Goal: Information Seeking & Learning: Check status

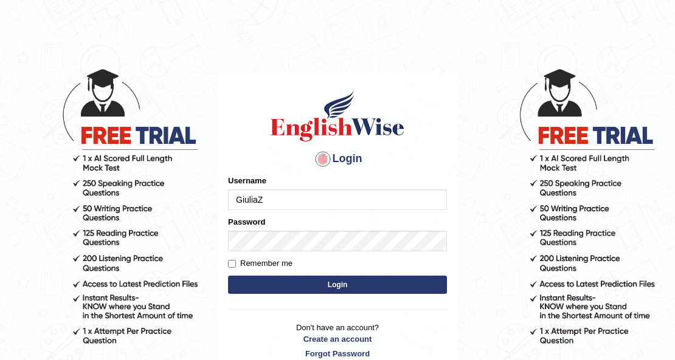
type input "GiuliaZ"
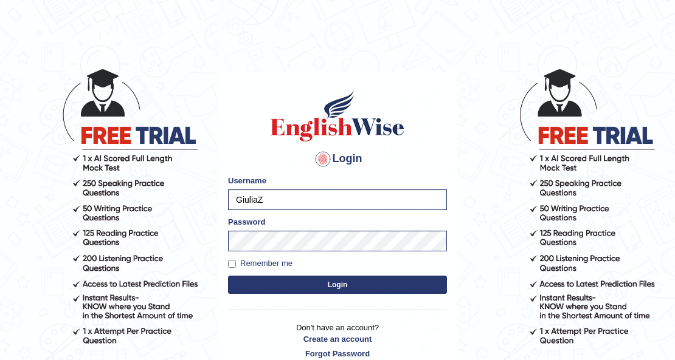
click at [228, 276] on button "Login" at bounding box center [337, 285] width 219 height 18
drag, startPoint x: 237, startPoint y: 298, endPoint x: 243, endPoint y: 284, distance: 14.4
click at [237, 298] on div "Login Please fix the following errors: Username GiuliaZ Password Remember me Lo…" at bounding box center [337, 224] width 239 height 305
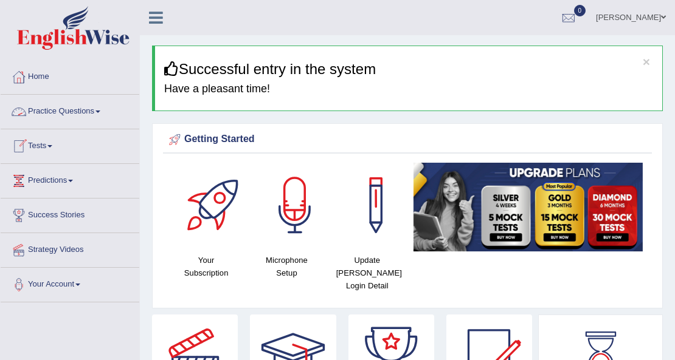
click at [73, 113] on link "Practice Questions" at bounding box center [70, 110] width 139 height 30
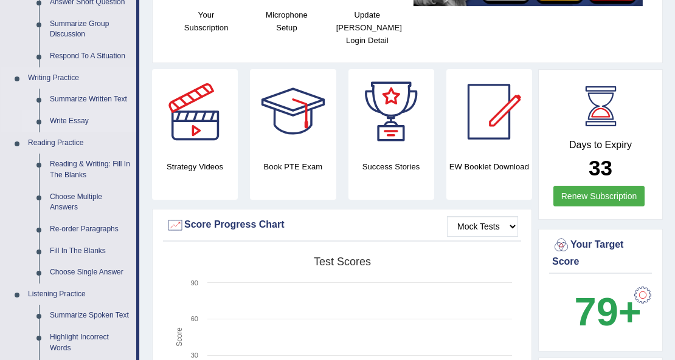
scroll to position [283, 0]
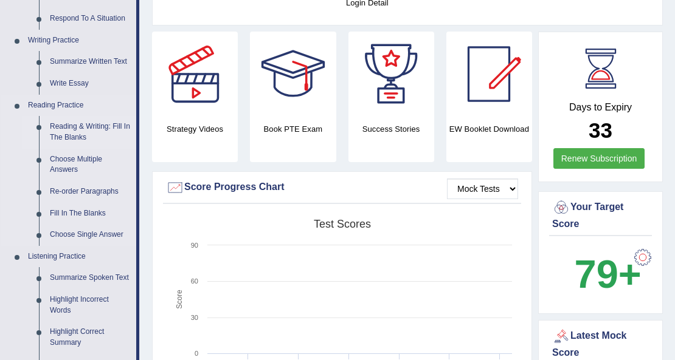
click at [71, 129] on link "Reading & Writing: Fill In The Blanks" at bounding box center [90, 132] width 92 height 32
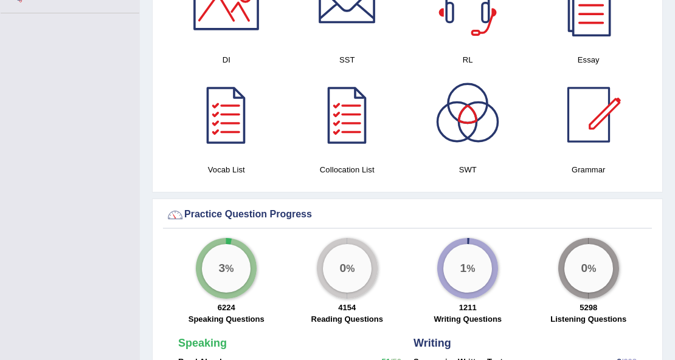
scroll to position [808, 0]
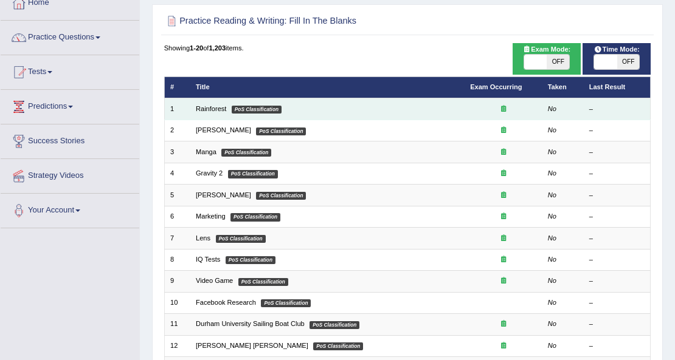
scroll to position [81, 0]
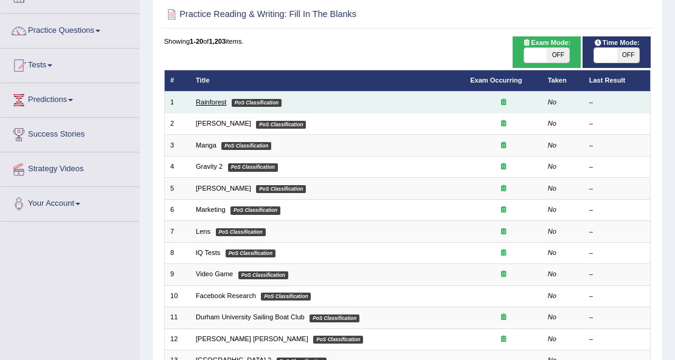
click at [219, 103] on link "Rainforest" at bounding box center [211, 101] width 30 height 7
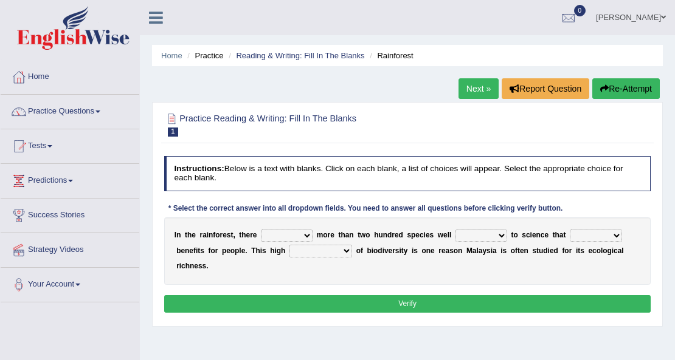
click at [305, 233] on select "have can be has is" at bounding box center [287, 236] width 52 height 12
select select "is"
click at [261, 230] on select "have can be has is" at bounding box center [287, 236] width 52 height 12
click at [309, 234] on select "have can be has is" at bounding box center [287, 236] width 52 height 12
click at [374, 263] on div "I n t h e r a i n f o r e s t , t h e r e have can be has is m o r e t h a n t …" at bounding box center [407, 251] width 487 height 67
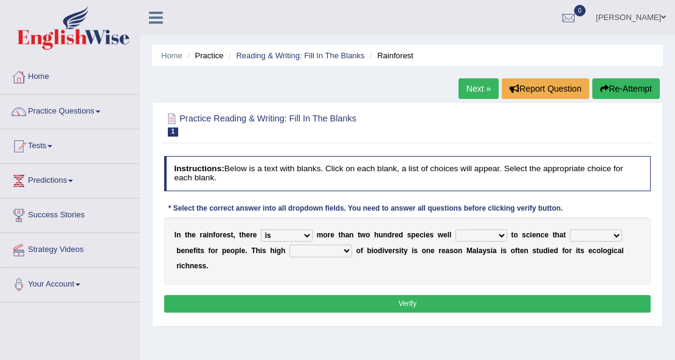
click at [493, 236] on select "knowing known knew know" at bounding box center [481, 236] width 52 height 12
click at [435, 247] on b at bounding box center [437, 251] width 4 height 9
click at [484, 235] on select "knowing known knew know" at bounding box center [481, 236] width 52 height 12
select select "known"
click at [455, 230] on select "knowing known knew know" at bounding box center [481, 236] width 52 height 12
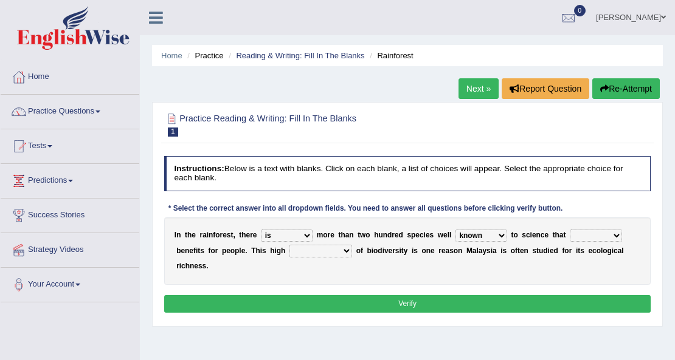
click at [587, 238] on select "contain contained containing contains" at bounding box center [596, 236] width 52 height 12
click at [570, 230] on select "contain contained containing contains" at bounding box center [596, 236] width 52 height 12
click at [466, 237] on select "knowing known knew know" at bounding box center [481, 236] width 52 height 12
click at [607, 239] on select "contain contained containing contains" at bounding box center [596, 236] width 52 height 12
select select "contain"
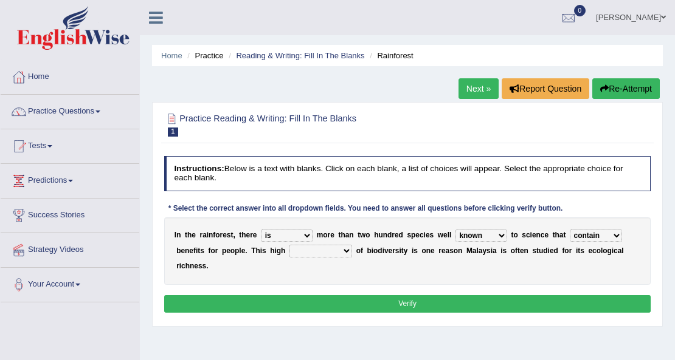
click at [570, 230] on select "contain contained containing contains" at bounding box center [596, 236] width 52 height 12
click at [337, 251] on select "condensation conjunction continuity complexity" at bounding box center [320, 251] width 63 height 12
select select "complexity"
click at [289, 245] on select "condensation conjunction continuity complexity" at bounding box center [320, 251] width 63 height 12
click at [471, 303] on button "Verify" at bounding box center [407, 304] width 487 height 18
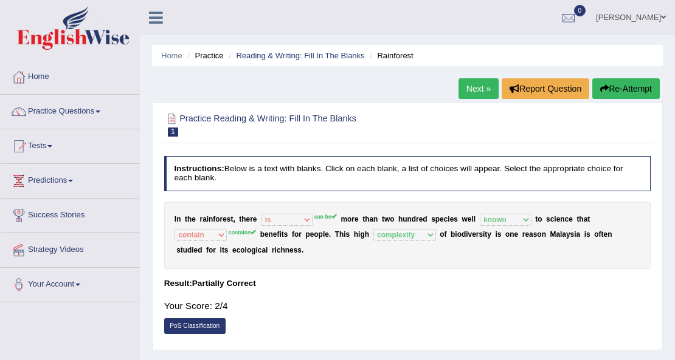
click at [477, 88] on link "Next »" at bounding box center [478, 88] width 40 height 21
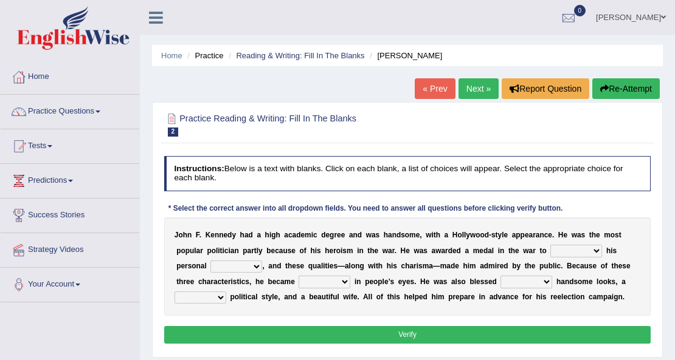
click at [579, 252] on select "prove show evidence upthrow" at bounding box center [576, 251] width 52 height 12
select select "evidence"
click at [550, 245] on select "prove show evidence upthrow" at bounding box center [576, 251] width 52 height 12
click at [253, 264] on select "passion courage charm liking" at bounding box center [236, 267] width 52 height 12
select select "courage"
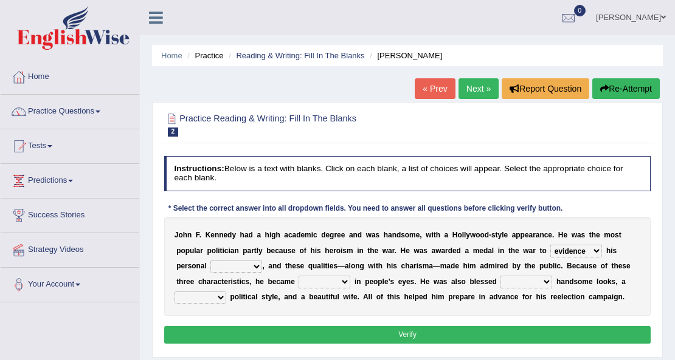
click at [210, 261] on select "passion courage charm liking" at bounding box center [236, 267] width 52 height 12
click at [577, 249] on select "prove show evidence upthrow" at bounding box center [576, 251] width 52 height 12
click at [636, 283] on div "J o h n F . K e n n e d y h a d a h i g h a c a d e m i c d e g r e e a n d w a…" at bounding box center [407, 267] width 487 height 98
click at [342, 283] on select "iconic ironic identical impotent" at bounding box center [324, 282] width 52 height 12
select select "iconic"
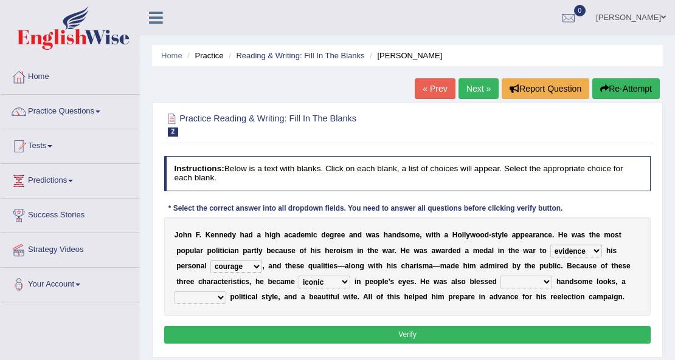
click at [298, 276] on select "iconic ironic identical impotent" at bounding box center [324, 282] width 52 height 12
click at [530, 284] on select "with in upon to" at bounding box center [526, 282] width 52 height 12
select select "with"
click at [500, 276] on select "with in upon to" at bounding box center [526, 282] width 52 height 12
click at [198, 298] on select "mending mends mended mend" at bounding box center [200, 298] width 52 height 12
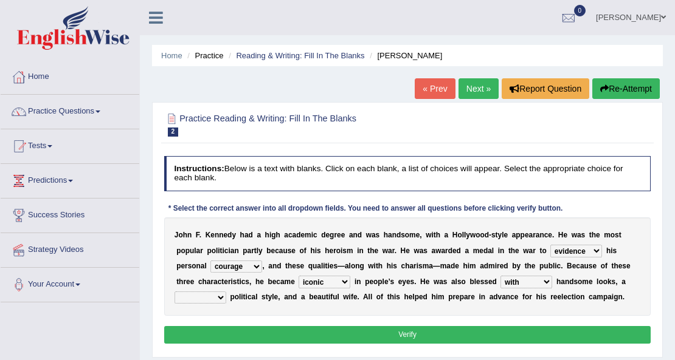
select select "mended"
click at [174, 292] on select "mending mends mended mend" at bounding box center [200, 298] width 52 height 12
click at [391, 331] on button "Verify" at bounding box center [407, 335] width 487 height 18
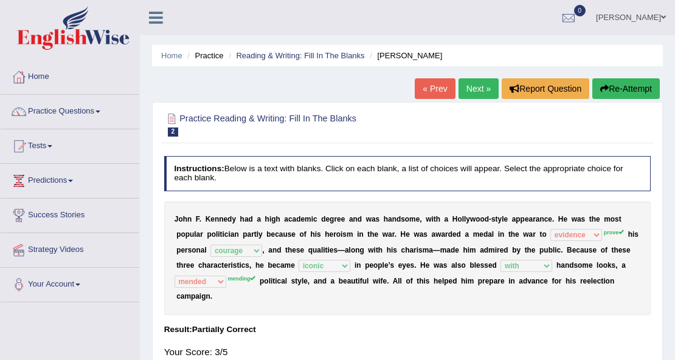
drag, startPoint x: 292, startPoint y: 293, endPoint x: 274, endPoint y: 301, distance: 19.6
click at [478, 92] on link "Next »" at bounding box center [478, 88] width 40 height 21
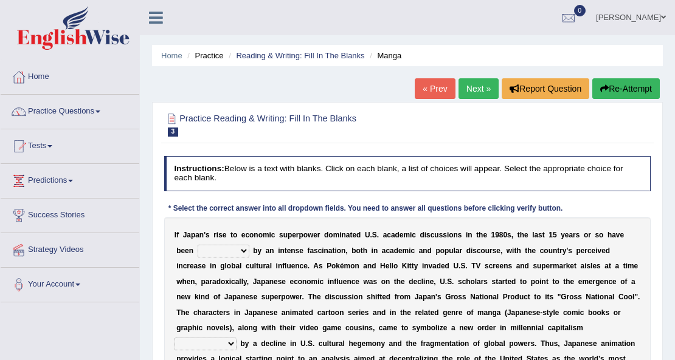
click at [224, 252] on select "marked dedicated made inspired" at bounding box center [224, 251] width 52 height 12
select select "marked"
click at [198, 245] on select "marked dedicated made inspired" at bounding box center [224, 251] width 52 height 12
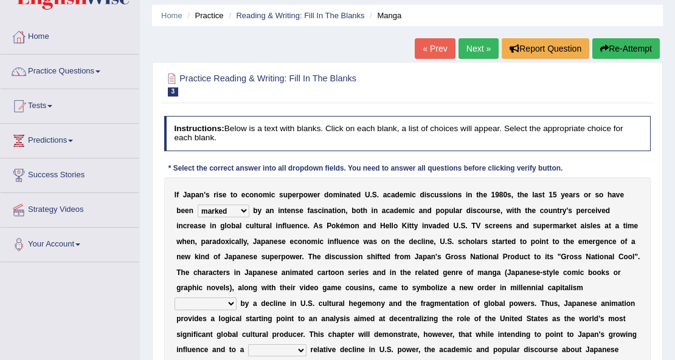
click at [203, 305] on select "pocessed characterized opposed tangled" at bounding box center [205, 304] width 62 height 12
select select "opposed"
click at [174, 298] on select "pocessed characterized opposed tangled" at bounding box center [205, 304] width 62 height 12
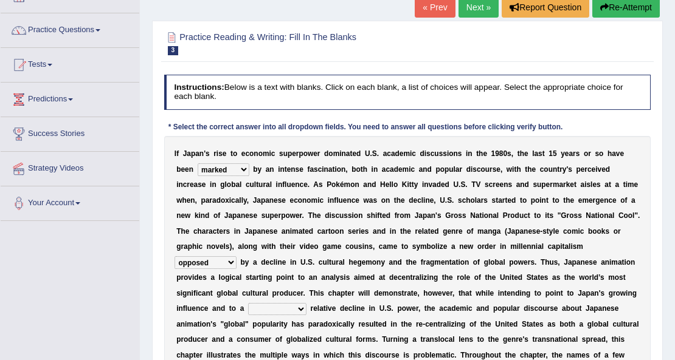
scroll to position [81, 0]
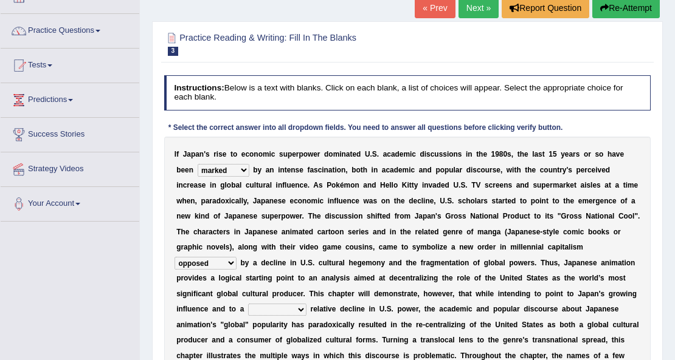
click at [286, 310] on select "concomitant discrete proportional legitimate" at bounding box center [277, 310] width 58 height 12
select select "proportional"
click at [248, 304] on select "concomitant discrete proportional legitimate" at bounding box center [277, 310] width 58 height 12
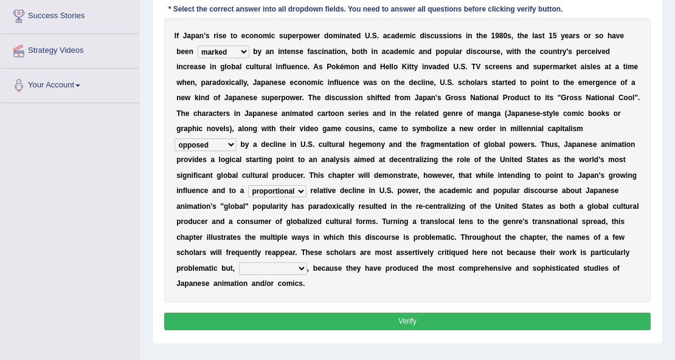
scroll to position [202, 0]
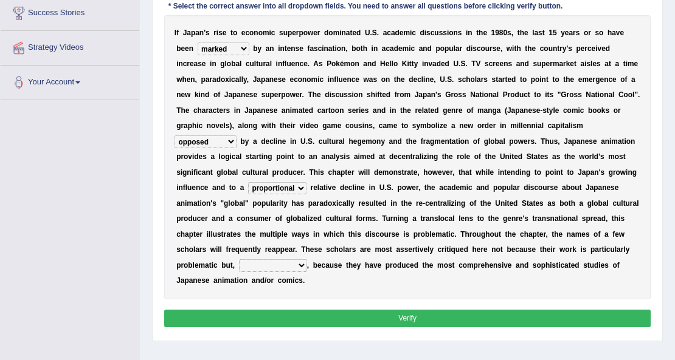
click at [295, 266] on select "however on the contrary in addition on the whole" at bounding box center [273, 266] width 68 height 12
select select "on the contrary"
click at [239, 260] on select "however on the contrary in addition on the whole" at bounding box center [273, 266] width 68 height 12
click at [367, 314] on button "Verify" at bounding box center [407, 319] width 487 height 18
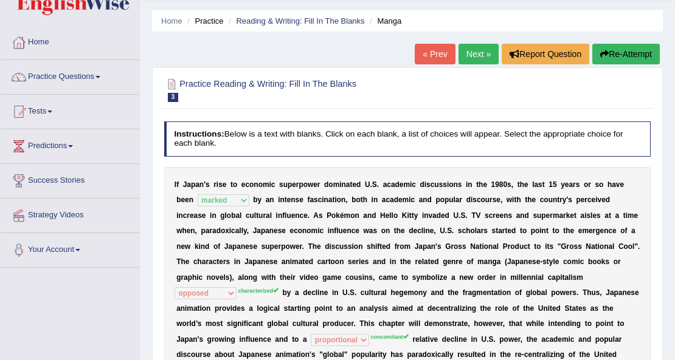
scroll to position [0, 0]
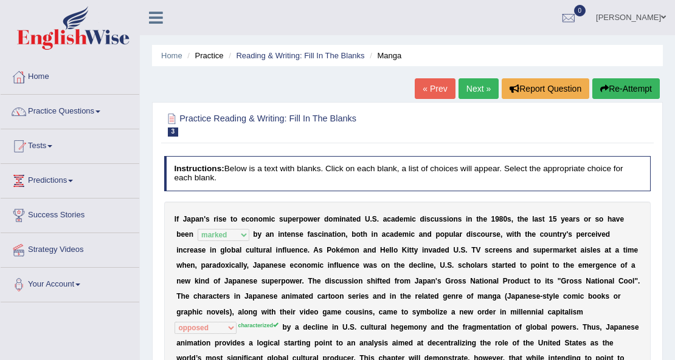
click at [468, 95] on link "Next »" at bounding box center [478, 88] width 40 height 21
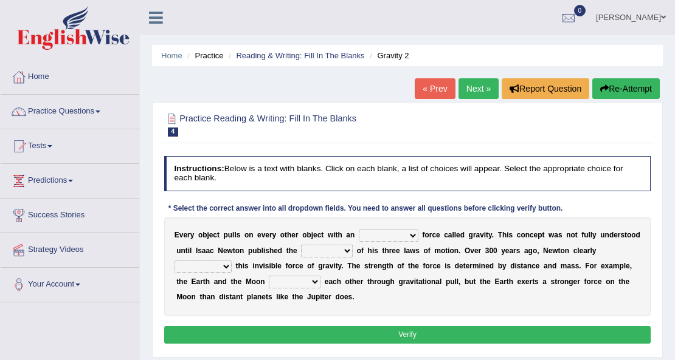
click at [396, 236] on select "invisible unknown unbelievable inconsistent" at bounding box center [389, 236] width 60 height 12
select select "invisible"
click at [359, 230] on select "invisible unknown unbelievable inconsistent" at bounding box center [389, 236] width 60 height 12
click at [339, 250] on select "concept theory method argument" at bounding box center [327, 251] width 52 height 12
select select "theory"
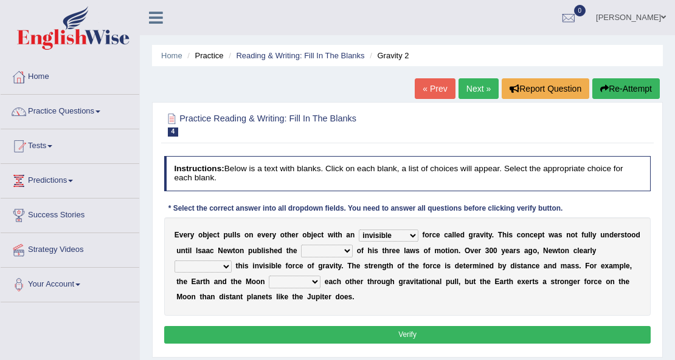
click at [301, 245] on select "concept theory method argument" at bounding box center [327, 251] width 52 height 12
click at [343, 250] on select "concept theory method argument" at bounding box center [327, 251] width 52 height 12
click at [301, 245] on select "concept theory method argument" at bounding box center [327, 251] width 52 height 12
click at [226, 267] on select "explained undermined overturned realized" at bounding box center [202, 267] width 57 height 12
select select "explained"
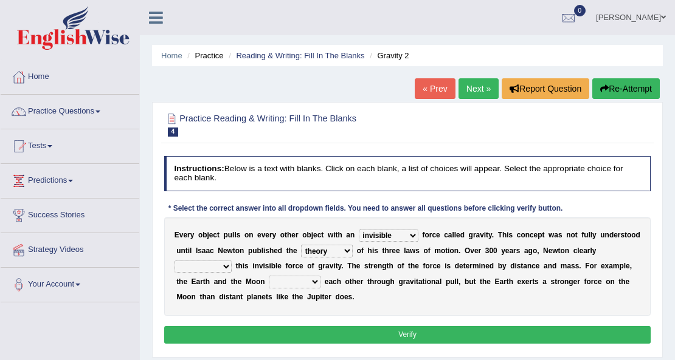
click at [174, 261] on select "explained undermined overturned realized" at bounding box center [202, 267] width 57 height 12
click at [289, 286] on select "affect spin evade span" at bounding box center [295, 282] width 52 height 12
select select "affect"
click at [269, 276] on select "affect spin evade span" at bounding box center [295, 282] width 52 height 12
click at [394, 329] on button "Verify" at bounding box center [407, 335] width 487 height 18
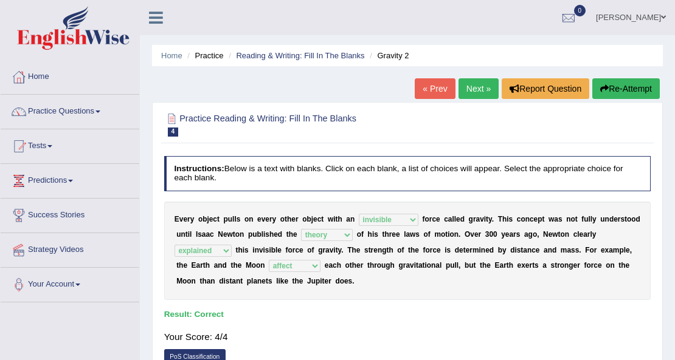
click at [470, 92] on link "Next »" at bounding box center [478, 88] width 40 height 21
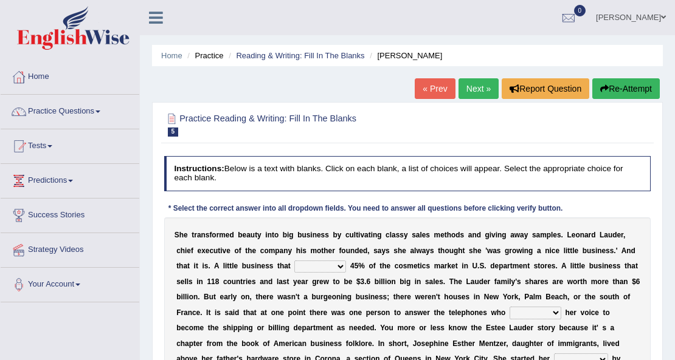
click at [339, 269] on select "has controls makes maintains" at bounding box center [320, 267] width 52 height 12
select select "controls"
click at [294, 261] on select "has controls makes maintains" at bounding box center [320, 267] width 52 height 12
click at [528, 314] on select "switched changed raised used" at bounding box center [535, 313] width 52 height 12
click at [509, 307] on select "switched changed raised used" at bounding box center [535, 313] width 52 height 12
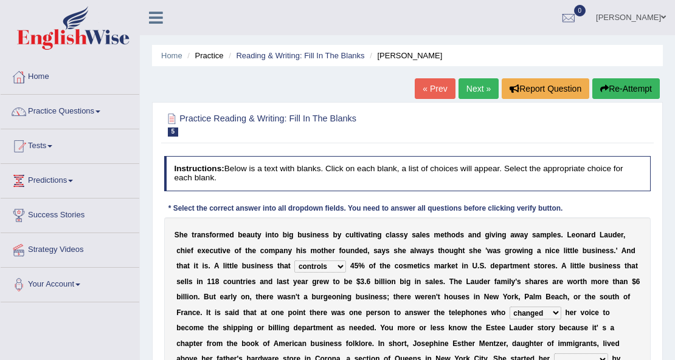
click at [536, 311] on select "switched changed raised used" at bounding box center [535, 313] width 52 height 12
select select "raised"
click at [509, 307] on select "switched changed raised used" at bounding box center [535, 313] width 52 height 12
click at [541, 317] on select "switched changed raised used" at bounding box center [535, 313] width 52 height 12
click at [377, 320] on div "S h e t r a n s f o r m e d b e a u t y i n t o b i g b u s i n e s s b y c u l…" at bounding box center [407, 337] width 487 height 238
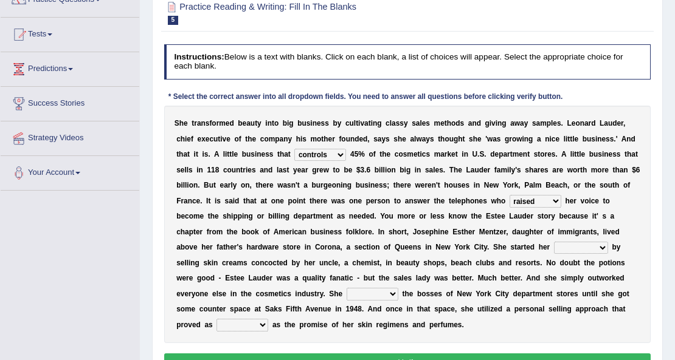
scroll to position [122, 0]
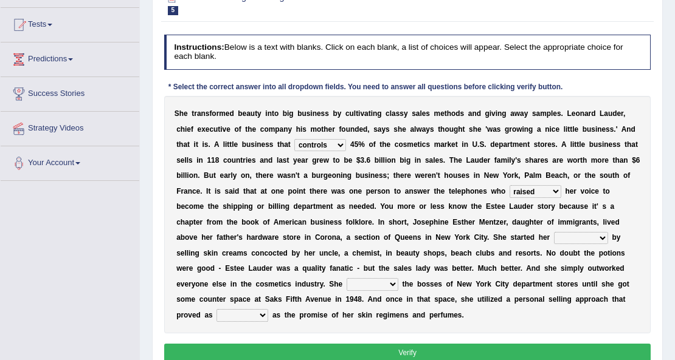
click at [582, 243] on select "job institute companion enterprise" at bounding box center [581, 238] width 54 height 12
select select "enterprise"
click at [554, 232] on select "job institute companion enterprise" at bounding box center [581, 238] width 54 height 12
click at [258, 315] on select "potent ruthless potential expensive" at bounding box center [242, 315] width 52 height 12
select select "potent"
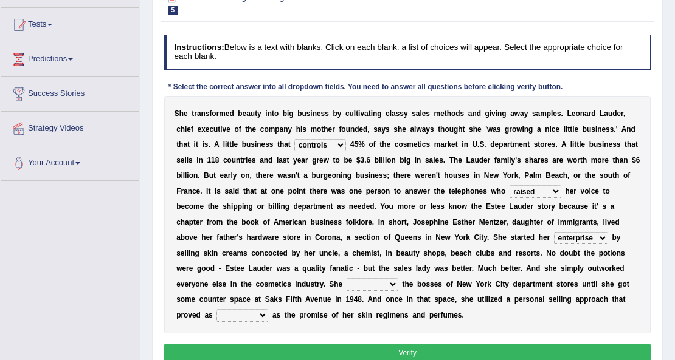
click at [216, 309] on select "potent ruthless potential expensive" at bounding box center [242, 315] width 52 height 12
click at [402, 346] on button "Verify" at bounding box center [407, 353] width 487 height 18
click at [388, 286] on select "stated bridged stalked heaved" at bounding box center [372, 284] width 52 height 12
select select "stalked"
click at [346, 278] on select "stated bridged stalked heaved" at bounding box center [372, 284] width 52 height 12
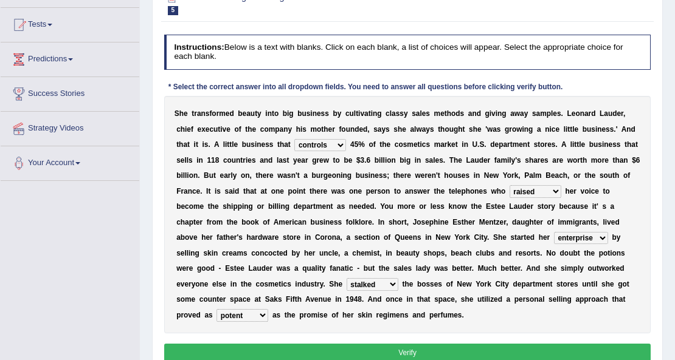
click at [393, 346] on button "Verify" at bounding box center [407, 353] width 487 height 18
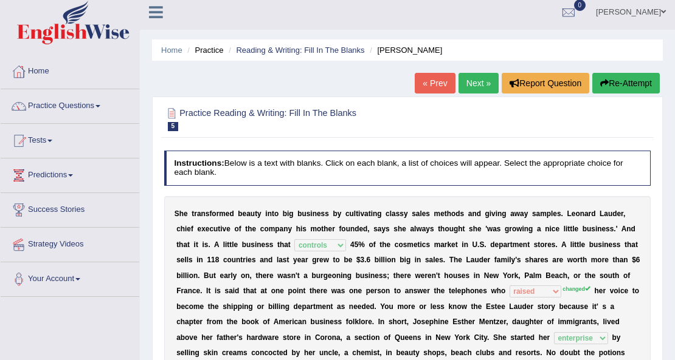
scroll to position [0, 0]
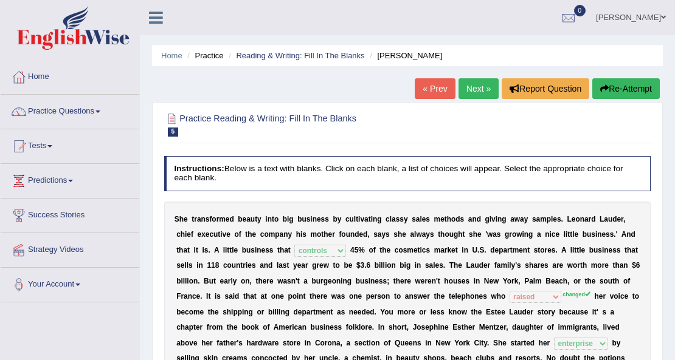
click at [483, 94] on link "Next »" at bounding box center [478, 88] width 40 height 21
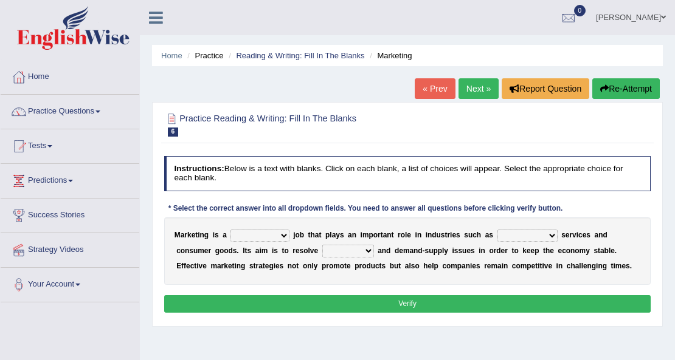
click at [275, 233] on select "professional flexible parochial descriptive" at bounding box center [259, 236] width 58 height 12
select select "professional"
click at [230, 230] on select "professional flexible parochial descriptive" at bounding box center [259, 236] width 58 height 12
click at [267, 236] on select "professional flexible parochial descriptive" at bounding box center [259, 236] width 58 height 12
click at [477, 247] on b at bounding box center [477, 251] width 4 height 9
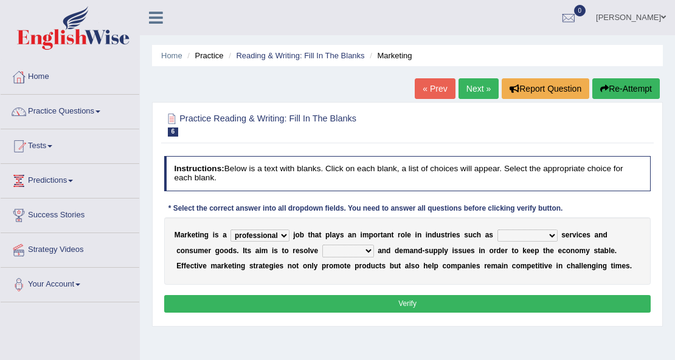
click at [529, 242] on div "M a r k e t i n g i s a professional flexible parochial descriptive j o b t h a…" at bounding box center [407, 251] width 487 height 67
click at [530, 235] on select "civil financial conventional foremost" at bounding box center [527, 236] width 60 height 12
click at [497, 230] on select "civil financial conventional foremost" at bounding box center [527, 236] width 60 height 12
click at [531, 239] on select "civil financial conventional foremost" at bounding box center [527, 236] width 60 height 12
select select "conventional"
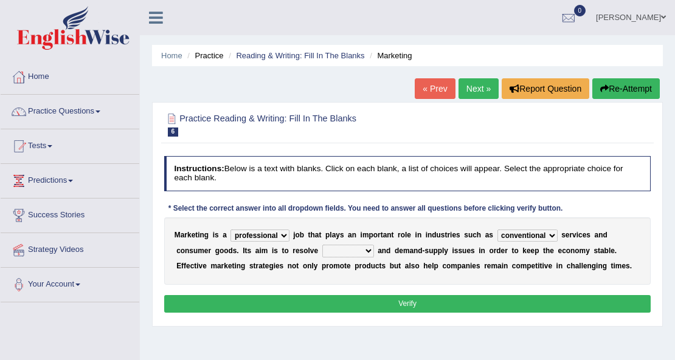
click at [497, 230] on select "civil financial conventional foremost" at bounding box center [527, 236] width 60 height 12
click at [531, 237] on select "civil financial conventional foremost" at bounding box center [527, 236] width 60 height 12
drag, startPoint x: 337, startPoint y: 284, endPoint x: 345, endPoint y: 281, distance: 9.0
click at [343, 282] on div "Instructions: Below is a text with blanks. Click on each blank, a list of choic…" at bounding box center [407, 236] width 492 height 170
click at [360, 254] on select "imbalance excess symmetry budget" at bounding box center [348, 251] width 52 height 12
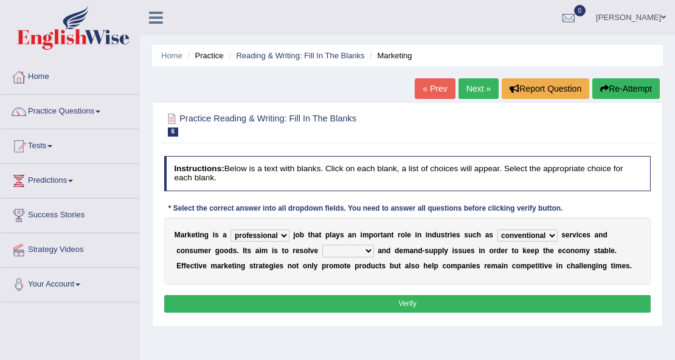
select select "excess"
click at [322, 245] on select "imbalance excess symmetry budget" at bounding box center [348, 251] width 52 height 12
click at [360, 254] on select "imbalance excess symmetry budget" at bounding box center [348, 251] width 52 height 12
click at [442, 333] on div "Home Practice Reading & Writing: Fill In The Blanks Marketing « Prev Next » Rep…" at bounding box center [407, 304] width 535 height 608
click at [363, 255] on select "imbalance excess symmetry budget" at bounding box center [348, 251] width 52 height 12
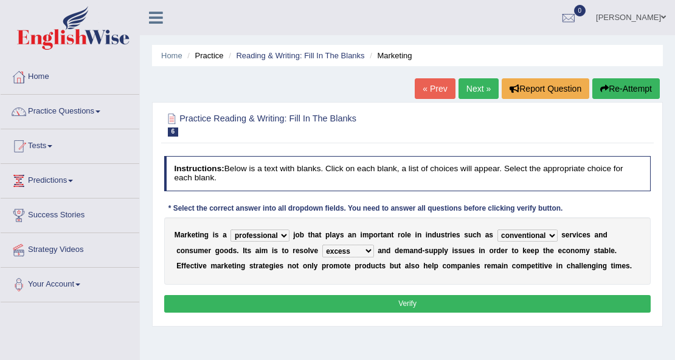
click at [292, 317] on div "Instructions: Below is a text with blanks. Click on each blank, a list of choic…" at bounding box center [407, 236] width 492 height 170
click at [309, 312] on div "Instructions: Below is a text with blanks. Click on each blank, a list of choic…" at bounding box center [407, 236] width 492 height 170
click at [315, 307] on button "Verify" at bounding box center [407, 304] width 487 height 18
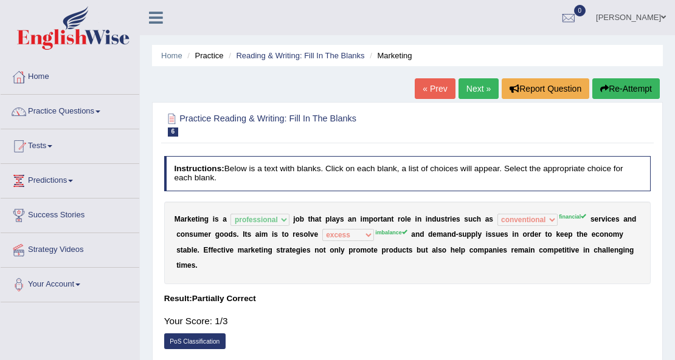
click at [481, 92] on link "Next »" at bounding box center [478, 88] width 40 height 21
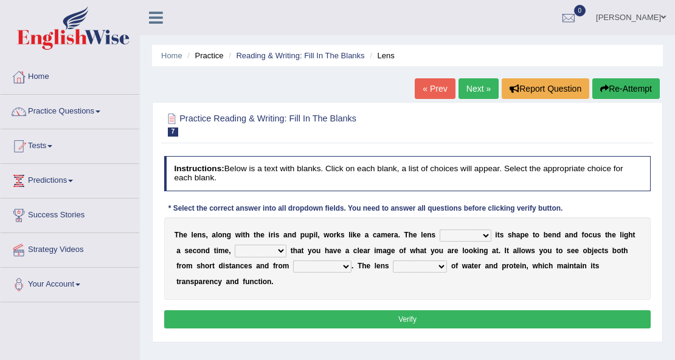
click at [478, 238] on select "adjusts shows selects presents" at bounding box center [465, 236] width 52 height 12
click at [439, 230] on select "adjusts shows selects presents" at bounding box center [465, 236] width 52 height 12
click at [277, 252] on select "ensures to ensure ensure ensured" at bounding box center [261, 251] width 52 height 12
click at [468, 237] on select "adjusts shows selects presents" at bounding box center [465, 236] width 52 height 12
select select "presents"
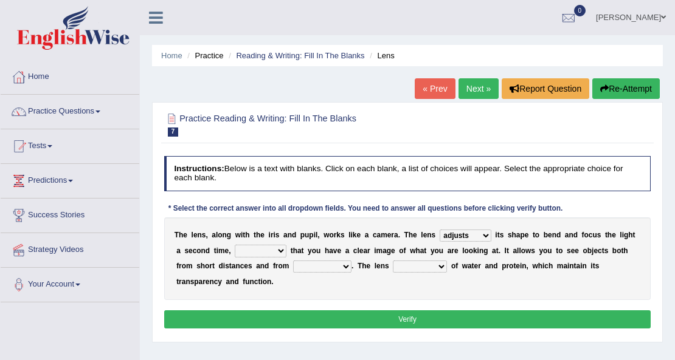
click at [439, 230] on select "adjusts shows selects presents" at bounding box center [465, 236] width 52 height 12
click at [463, 240] on select "adjusts shows selects presents" at bounding box center [465, 236] width 52 height 12
click at [439, 230] on select "adjusts shows selects presents" at bounding box center [465, 236] width 52 height 12
click at [265, 249] on select "ensures to ensure ensure ensured" at bounding box center [261, 251] width 52 height 12
select select "to ensure"
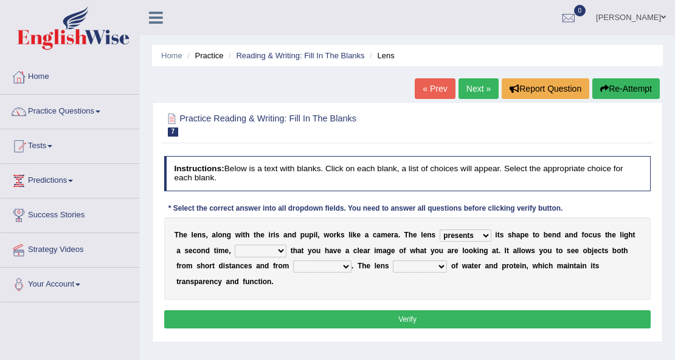
click at [235, 245] on select "ensures to ensure ensure ensured" at bounding box center [261, 251] width 52 height 12
click at [255, 252] on select "ensures to ensure ensure ensured" at bounding box center [261, 251] width 52 height 12
click at [336, 282] on div "T h e l e n s , a l o n g w i t h t h e i r i s a n d p u p i l , w o r k s l i…" at bounding box center [407, 259] width 487 height 83
click at [319, 267] on select "far away in between further apart all along" at bounding box center [322, 267] width 58 height 12
select select "far away"
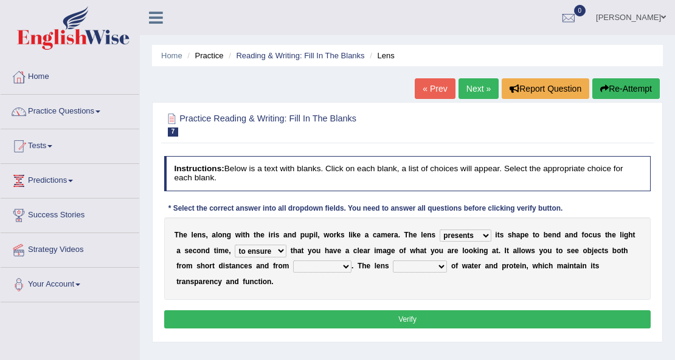
click at [293, 261] on select "far away in between further apart all along" at bounding box center [322, 267] width 58 height 12
click at [412, 266] on select "constitutes comprises composes consists" at bounding box center [420, 267] width 54 height 12
select select "consists"
click at [393, 261] on select "constitutes comprises composes consists" at bounding box center [420, 267] width 54 height 12
click at [438, 263] on select "constitutes comprises composes consists" at bounding box center [420, 267] width 54 height 12
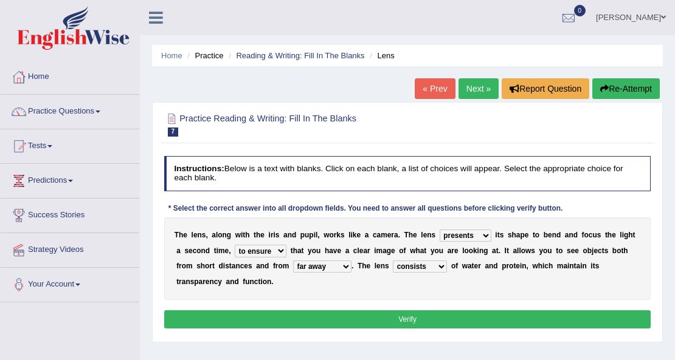
click at [362, 269] on b "h" at bounding box center [364, 266] width 4 height 9
click at [380, 311] on button "Verify" at bounding box center [407, 320] width 487 height 18
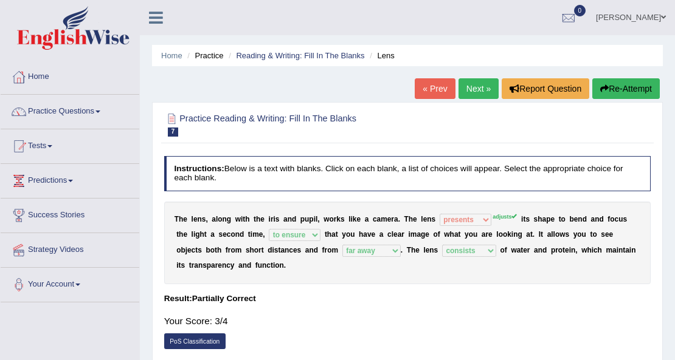
click at [477, 92] on link "Next »" at bounding box center [478, 88] width 40 height 21
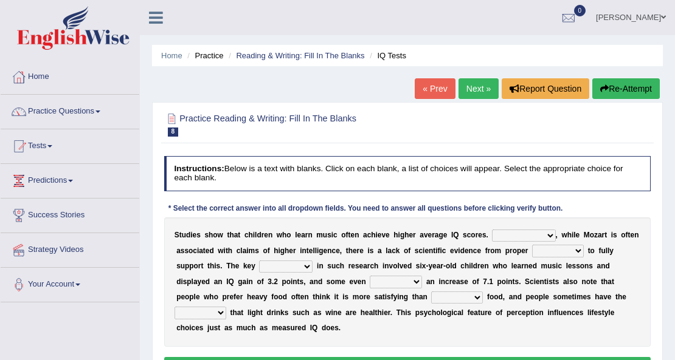
click at [523, 236] on select "However Therefore Consequently While" at bounding box center [523, 236] width 63 height 12
click at [469, 267] on b "i" at bounding box center [470, 266] width 2 height 9
click at [532, 231] on select "However Therefore Consequently While" at bounding box center [523, 236] width 63 height 12
click at [492, 230] on select "However Therefore Consequently While" at bounding box center [523, 236] width 63 height 12
click at [539, 234] on select "However Therefore Consequently While" at bounding box center [523, 236] width 63 height 12
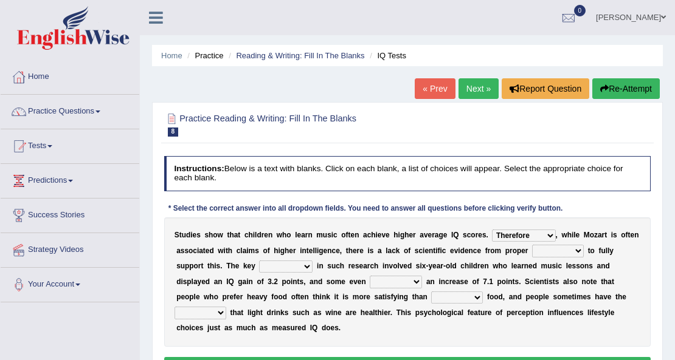
select select "However"
click at [492, 230] on select "However Therefore Consequently While" at bounding box center [523, 236] width 63 height 12
click at [559, 250] on select "test tests testing tested" at bounding box center [558, 251] width 52 height 12
select select "tests"
click at [532, 245] on select "test tests testing tested" at bounding box center [558, 251] width 52 height 12
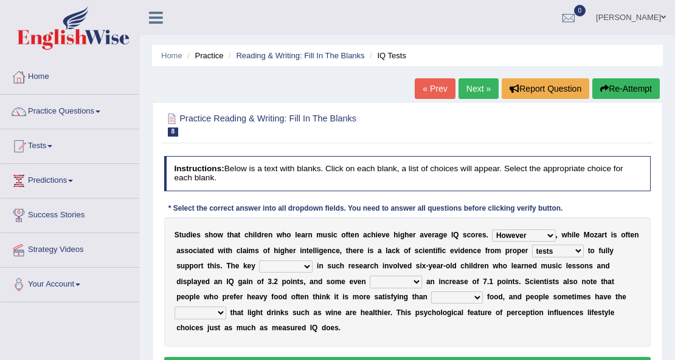
click at [298, 266] on select "process goal implication odd" at bounding box center [285, 267] width 53 height 12
select select "process"
click at [259, 261] on select "process goal implication odd" at bounding box center [285, 267] width 53 height 12
click at [401, 284] on select "exhibited taught learned threatened" at bounding box center [396, 282] width 52 height 12
select select "exhibited"
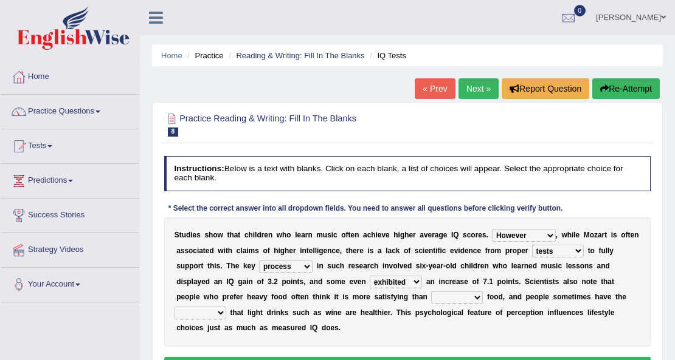
click at [370, 276] on select "exhibited taught learned threatened" at bounding box center [396, 282] width 52 height 12
click at [299, 267] on select "process goal implication odd" at bounding box center [285, 267] width 53 height 12
click at [259, 261] on select "process goal implication odd" at bounding box center [285, 267] width 53 height 12
click at [292, 265] on select "process goal implication odd" at bounding box center [285, 267] width 53 height 12
select select "process"
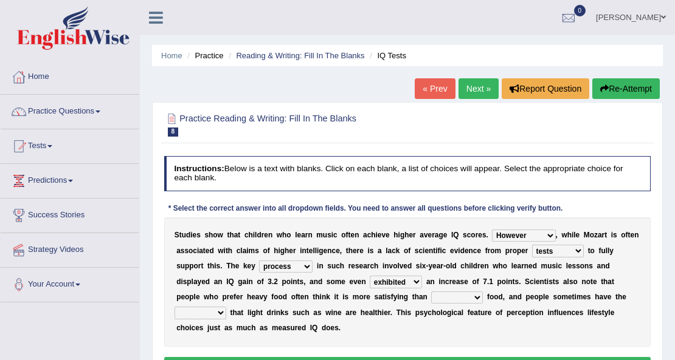
click at [259, 261] on select "process goal implication odd" at bounding box center [285, 267] width 53 height 12
click at [441, 298] on select "choosy lighter cushiony spooky" at bounding box center [457, 298] width 52 height 12
select select "lighter"
click at [431, 292] on select "choosy lighter cushiony spooky" at bounding box center [457, 298] width 52 height 12
click at [196, 314] on select "illusion sight anecdote intention" at bounding box center [200, 313] width 52 height 12
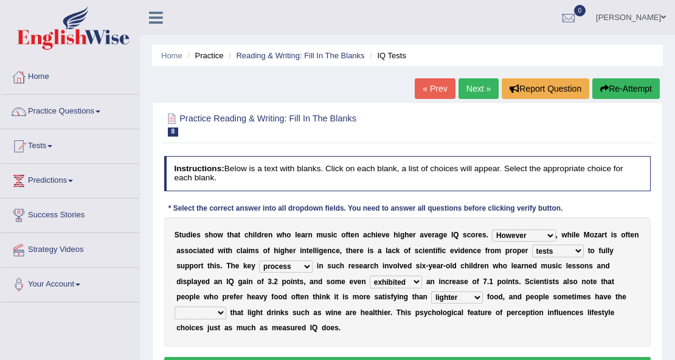
select select "illusion"
click at [174, 307] on select "illusion sight anecdote intention" at bounding box center [200, 313] width 52 height 12
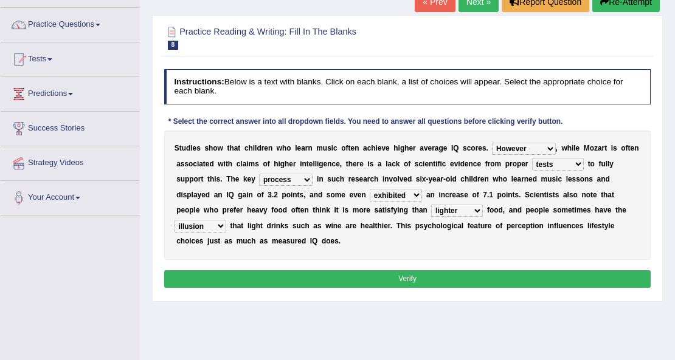
scroll to position [122, 0]
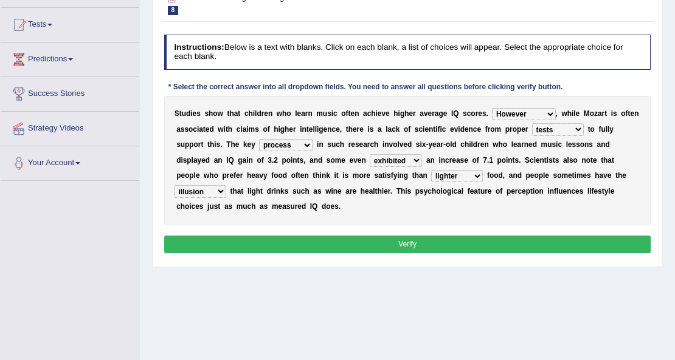
click at [286, 247] on button "Verify" at bounding box center [407, 245] width 487 height 18
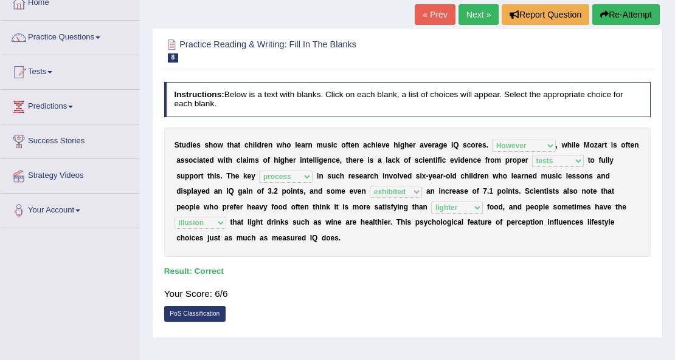
scroll to position [0, 0]
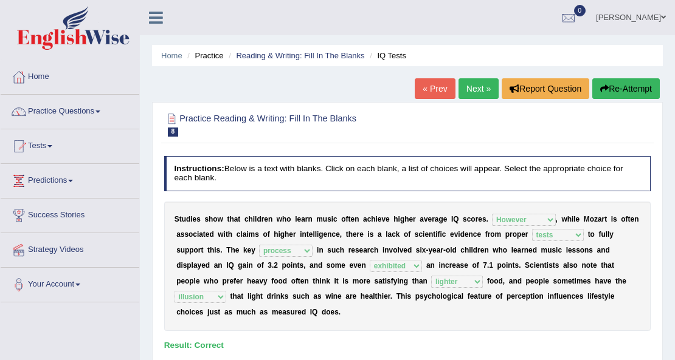
click at [480, 85] on link "Next »" at bounding box center [478, 88] width 40 height 21
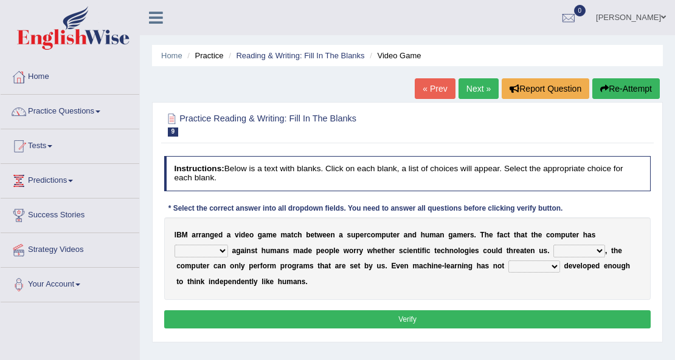
click at [215, 250] on select "competed fought acted challenged" at bounding box center [200, 251] width 53 height 12
click at [174, 245] on select "competed fought acted challenged" at bounding box center [200, 251] width 53 height 12
click at [212, 252] on select "competed fought acted challenged" at bounding box center [200, 251] width 53 height 12
select select "competed"
click at [174, 245] on select "competed fought acted challenged" at bounding box center [200, 251] width 53 height 12
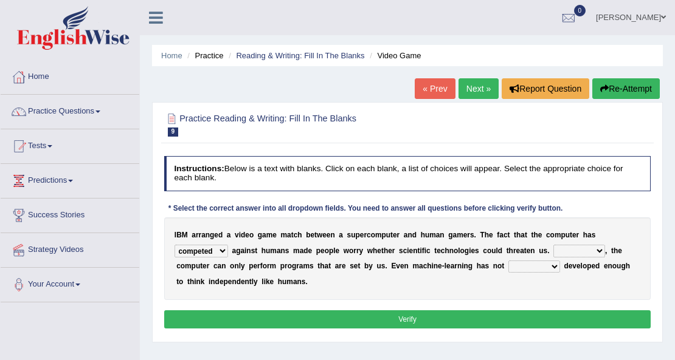
click at [572, 253] on select "Moreover However Thus So" at bounding box center [579, 251] width 52 height 12
select select "However"
click at [553, 245] on select "Moreover However Thus So" at bounding box center [579, 251] width 52 height 12
click at [524, 267] on select "yet still only just" at bounding box center [534, 267] width 52 height 12
select select "yet"
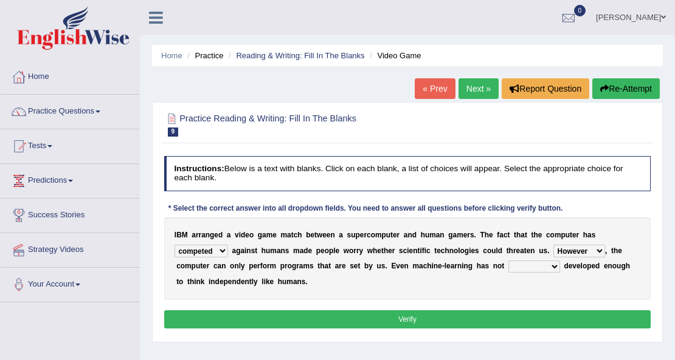
click at [508, 261] on select "yet still only just" at bounding box center [534, 267] width 52 height 12
click at [474, 316] on button "Verify" at bounding box center [407, 320] width 487 height 18
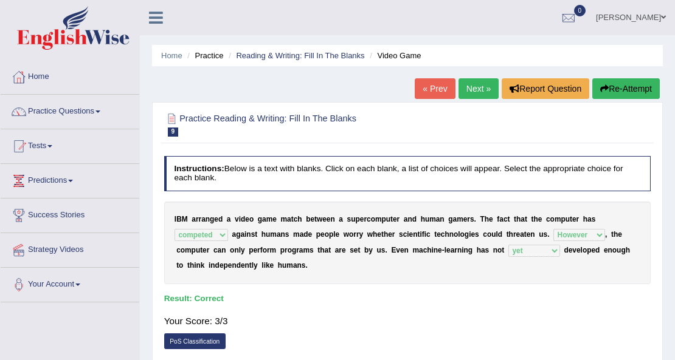
click at [483, 90] on link "Next »" at bounding box center [478, 88] width 40 height 21
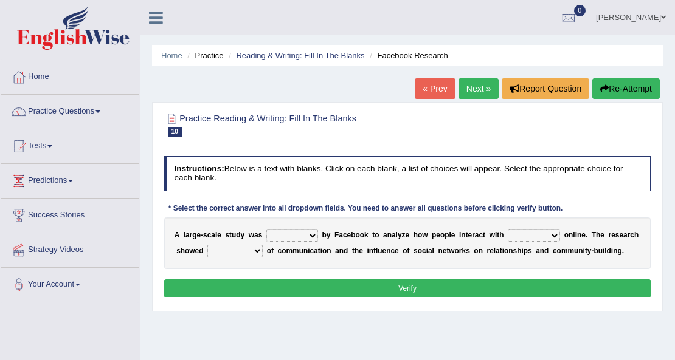
click at [304, 238] on select "surveyed had asked made" at bounding box center [292, 236] width 52 height 12
select select "made"
click at [266, 230] on select "surveyed had asked made" at bounding box center [292, 236] width 52 height 12
click at [537, 235] on select "together all each other another" at bounding box center [534, 236] width 52 height 12
select select "each other"
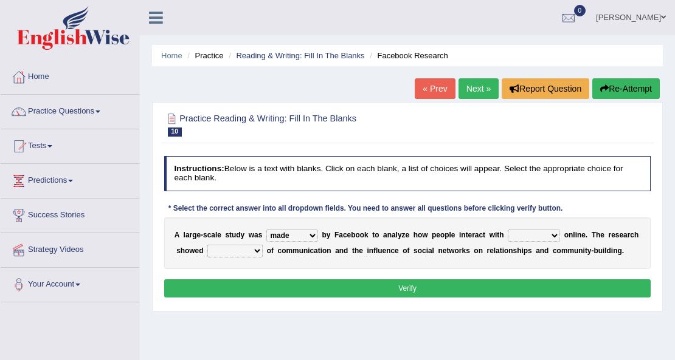
click at [508, 230] on select "together all each other another" at bounding box center [534, 236] width 52 height 12
click at [255, 250] on select "advantages standards fellowships patterns" at bounding box center [234, 251] width 55 height 12
select select "patterns"
click at [207, 245] on select "advantages standards fellowships patterns" at bounding box center [234, 251] width 55 height 12
click at [323, 290] on button "Verify" at bounding box center [407, 289] width 487 height 18
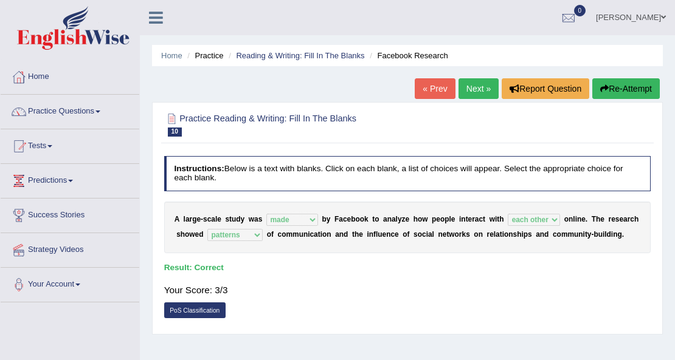
click at [483, 90] on link "Next »" at bounding box center [478, 88] width 40 height 21
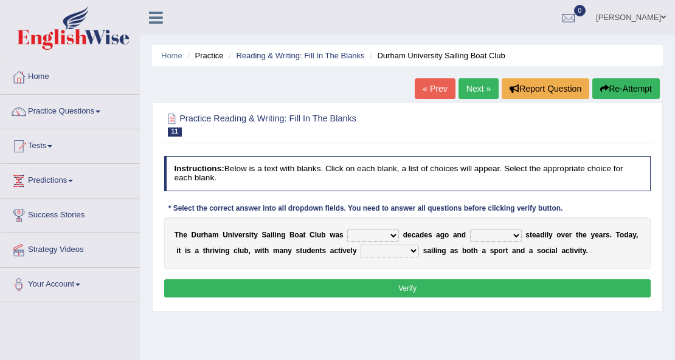
click at [394, 235] on select "found fund founded find" at bounding box center [373, 236] width 52 height 12
select select "founded"
click at [347, 230] on select "found fund founded find" at bounding box center [373, 236] width 52 height 12
click at [484, 235] on select "grow growing has grown grown" at bounding box center [496, 236] width 52 height 12
select select "has grown"
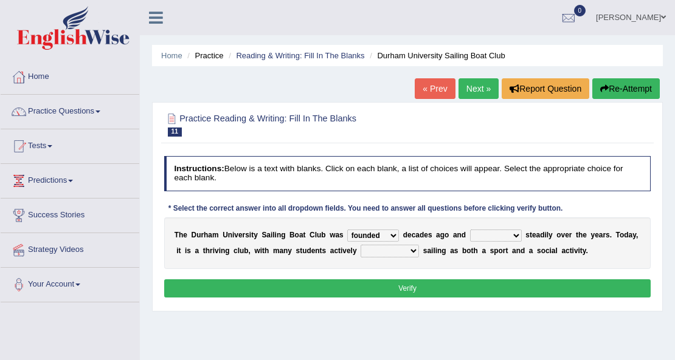
click at [470, 230] on select "grow growing has grown grown" at bounding box center [496, 236] width 52 height 12
click at [392, 252] on select "enjoy enjoyed are enjoying enjoying" at bounding box center [389, 251] width 58 height 12
click at [319, 260] on div "T h e D u r h a m U n i v e r s i t y S a i l i n g B o a t C l u b w a s found…" at bounding box center [407, 244] width 487 height 52
click at [389, 251] on select "enjoy enjoyed are enjoying enjoying" at bounding box center [389, 251] width 58 height 12
select select "enjoying"
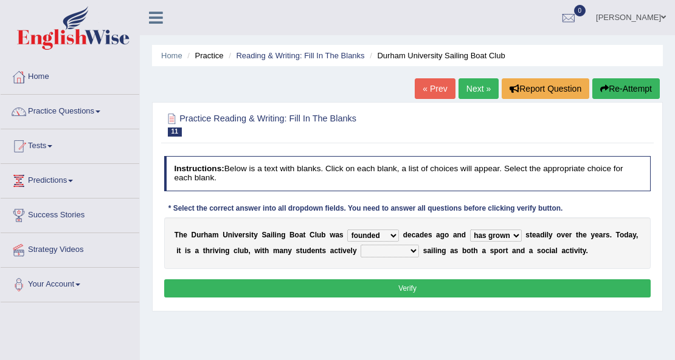
click at [360, 245] on select "enjoy enjoyed are enjoying enjoying" at bounding box center [389, 251] width 58 height 12
click at [475, 290] on button "Verify" at bounding box center [407, 289] width 487 height 18
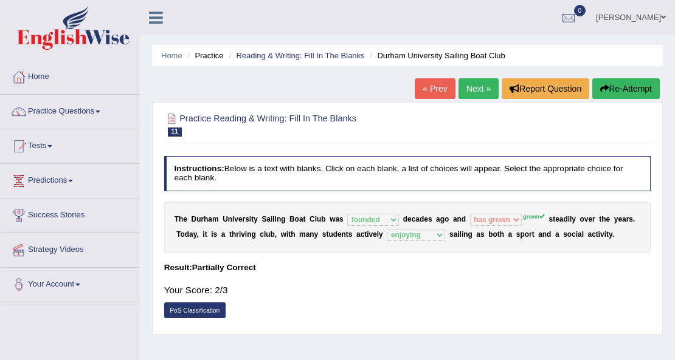
click at [488, 94] on link "Next »" at bounding box center [478, 88] width 40 height 21
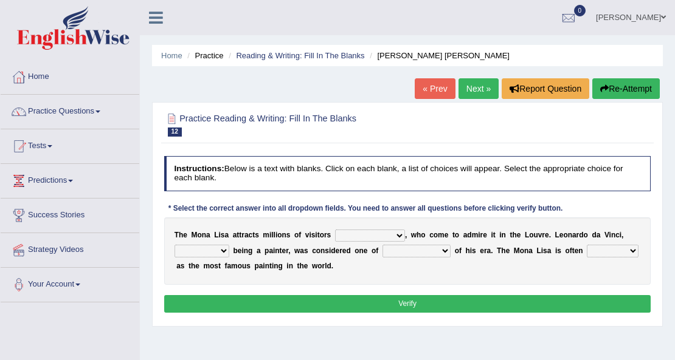
click at [391, 235] on select "around the year the all year all year round per year" at bounding box center [370, 236] width 70 height 12
select select "per year"
click at [335, 230] on select "around the year the all year all year round per year" at bounding box center [370, 236] width 70 height 12
click at [210, 252] on select "rather than as much as as well as as long as" at bounding box center [201, 251] width 55 height 12
click at [413, 250] on select "better artists artist the better artist the best artists" at bounding box center [416, 251] width 68 height 12
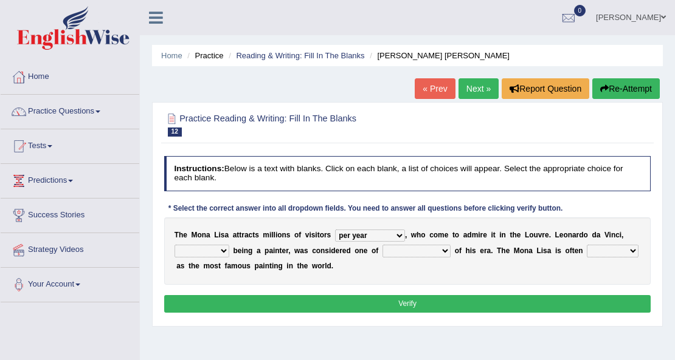
select select "the best artists"
click at [382, 245] on select "better artists artist the better artist the best artists" at bounding box center [416, 251] width 68 height 12
click at [198, 251] on select "rather than as much as as well as as long as" at bounding box center [201, 251] width 55 height 12
click at [314, 270] on div "T h e M o n a L i s a a t t r a c t s m i l l i o n s o f v i s i t o r s aroun…" at bounding box center [407, 251] width 487 height 67
click at [625, 252] on select "classified suggested predicted described" at bounding box center [613, 251] width 52 height 12
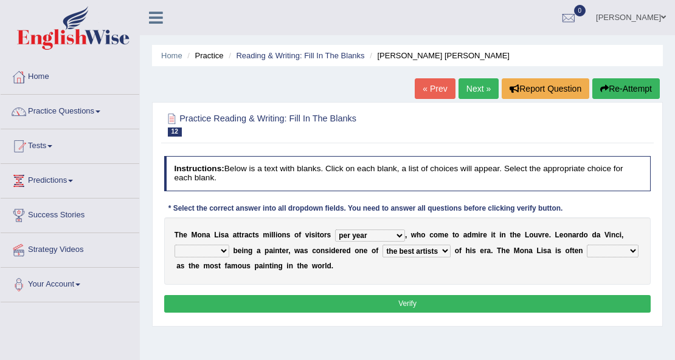
select select "classified"
click at [587, 245] on select "classified suggested predicted described" at bounding box center [613, 251] width 52 height 12
click at [575, 303] on button "Verify" at bounding box center [407, 304] width 487 height 18
click at [212, 250] on select "rather than as much as as well as as long as" at bounding box center [201, 251] width 55 height 12
select select "rather than"
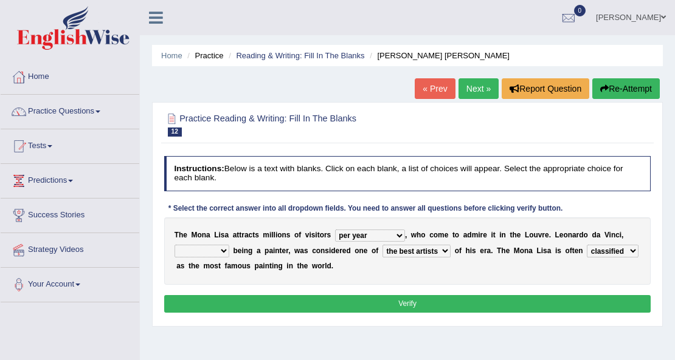
click at [174, 245] on select "rather than as much as as well as as long as" at bounding box center [201, 251] width 55 height 12
click at [255, 300] on button "Verify" at bounding box center [407, 304] width 487 height 18
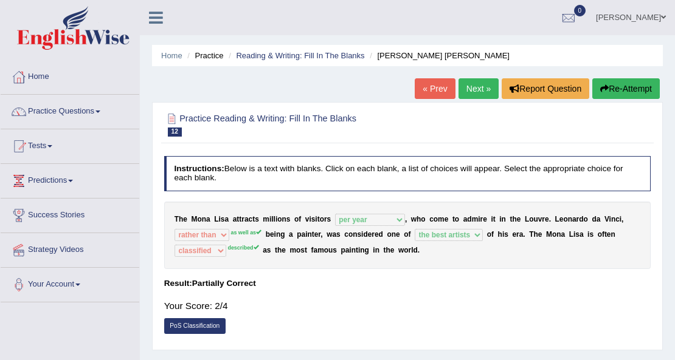
click at [474, 83] on link "Next »" at bounding box center [478, 88] width 40 height 21
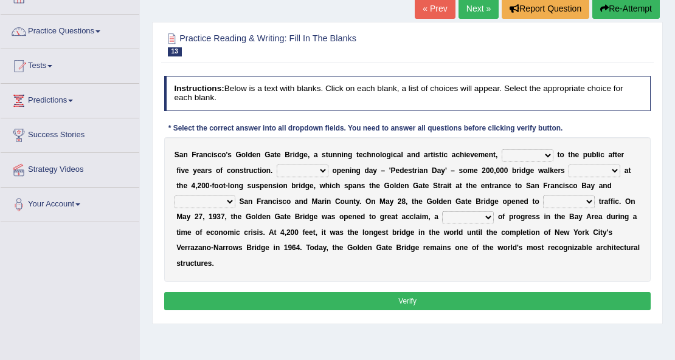
scroll to position [81, 0]
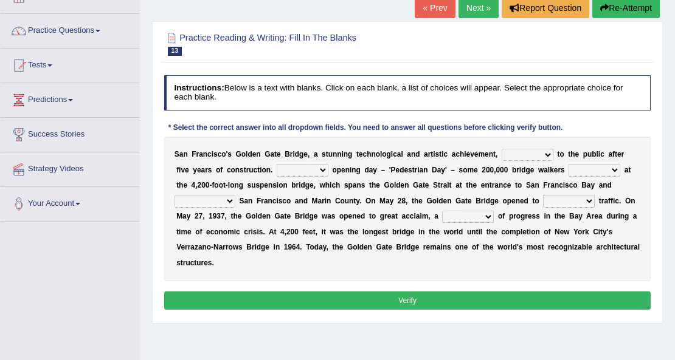
click at [537, 154] on select "opens closes appears equals" at bounding box center [527, 155] width 52 height 12
select select "opens"
click at [501, 149] on select "opens closes appears equals" at bounding box center [527, 155] width 52 height 12
click at [305, 171] on select "On During Since When" at bounding box center [303, 170] width 52 height 12
select select "During"
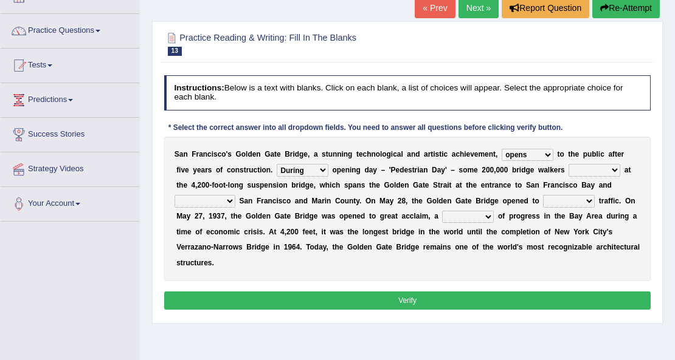
click at [277, 164] on select "On During Since When" at bounding box center [303, 170] width 52 height 12
click at [579, 173] on select "stationed looked marveled laughed" at bounding box center [594, 170] width 52 height 12
select select "stationed"
click at [568, 164] on select "stationed looked marveled laughed" at bounding box center [594, 170] width 52 height 12
click at [221, 201] on select "separates connects channels differentiates" at bounding box center [204, 201] width 61 height 12
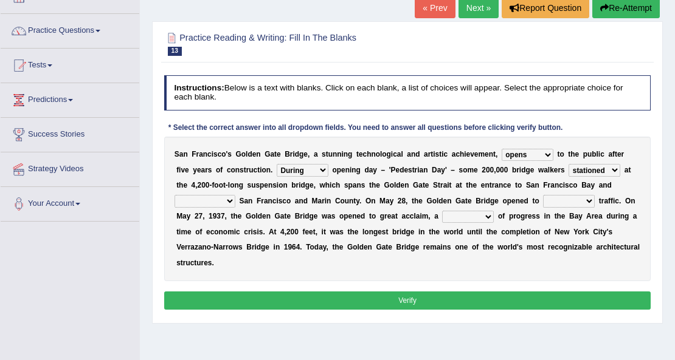
select select "connects"
click at [174, 195] on select "separates connects channels differentiates" at bounding box center [204, 201] width 61 height 12
click at [549, 199] on select "aquatic vehicular airborne watertight" at bounding box center [569, 201] width 52 height 12
select select "vehicular"
click at [543, 195] on select "aquatic vehicular airborne watertight" at bounding box center [569, 201] width 52 height 12
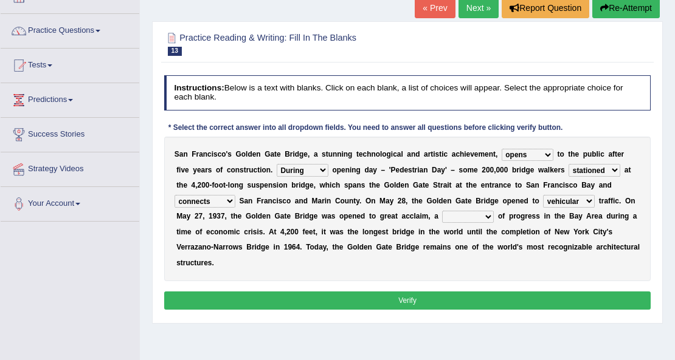
click at [469, 219] on select "denial symbol technique yield" at bounding box center [468, 217] width 52 height 12
select select "symbol"
click at [442, 211] on select "denial symbol technique yield" at bounding box center [468, 217] width 52 height 12
click at [442, 301] on button "Verify" at bounding box center [407, 301] width 487 height 18
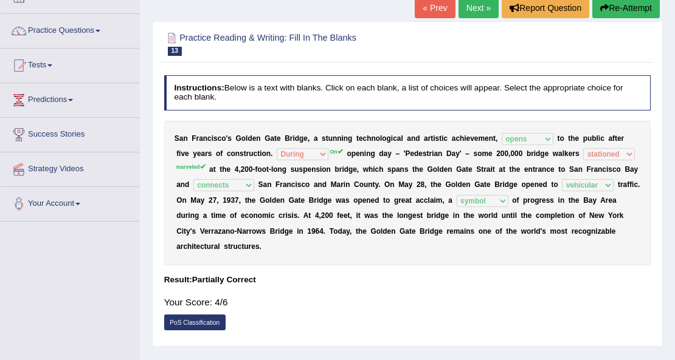
click at [480, 12] on link "Next »" at bounding box center [478, 8] width 40 height 21
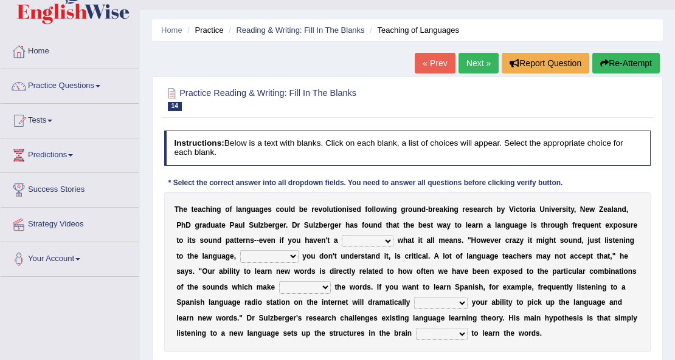
scroll to position [40, 0]
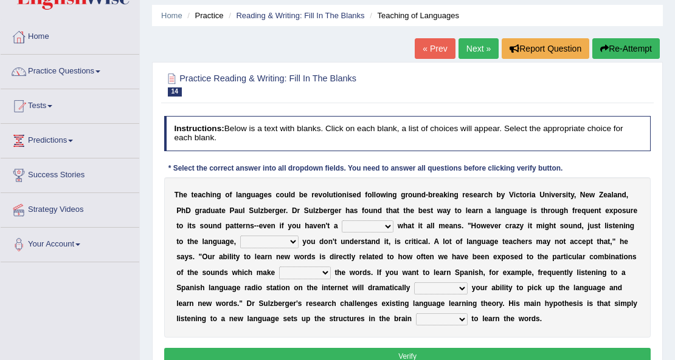
click at [378, 229] on select "dew claw clue due" at bounding box center [368, 227] width 52 height 12
select select "clue"
click at [342, 221] on select "dew claw clue due" at bounding box center [368, 227] width 52 height 12
click at [276, 241] on select "but also all together even though if so" at bounding box center [269, 242] width 58 height 12
select select "even though"
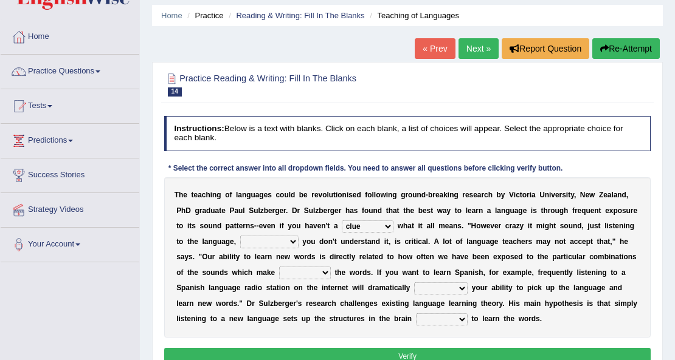
click at [240, 236] on select "but also all together even though if so" at bounding box center [269, 242] width 58 height 12
click at [306, 270] on select "down up of on" at bounding box center [305, 273] width 52 height 12
select select "up"
click at [279, 267] on select "down up of on" at bounding box center [305, 273] width 52 height 12
click at [432, 288] on select "evaluate exaggerate describe boost" at bounding box center [440, 289] width 53 height 12
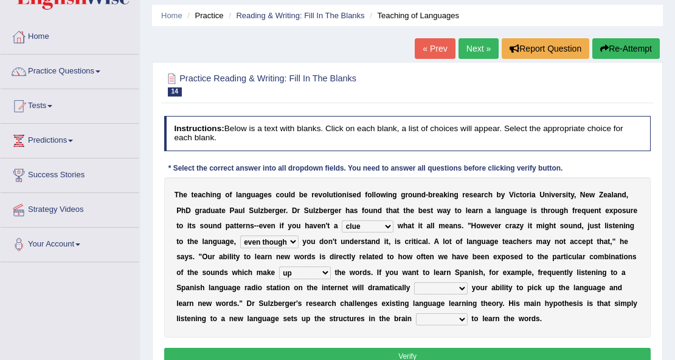
select select "boost"
click at [414, 283] on select "evaluate exaggerate describe boost" at bounding box center [440, 289] width 53 height 12
click at [453, 319] on select "requiring required directed to require" at bounding box center [442, 320] width 52 height 12
select select "required"
click at [416, 314] on select "requiring required directed to require" at bounding box center [442, 320] width 52 height 12
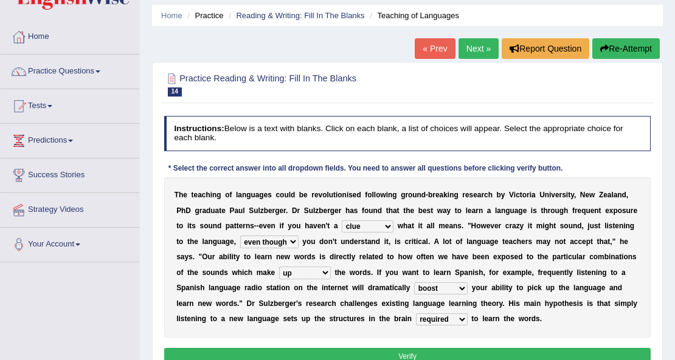
click at [446, 357] on button "Verify" at bounding box center [407, 357] width 487 height 18
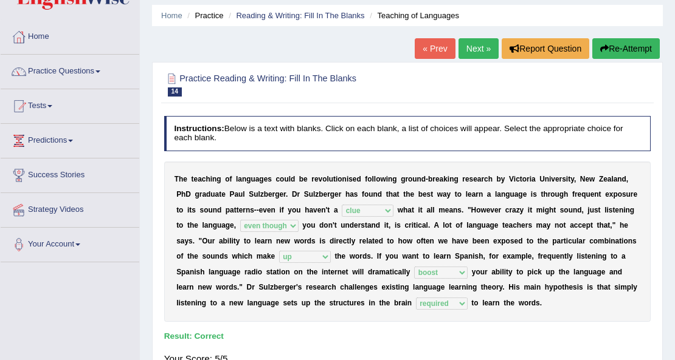
click at [473, 55] on link "Next »" at bounding box center [478, 48] width 40 height 21
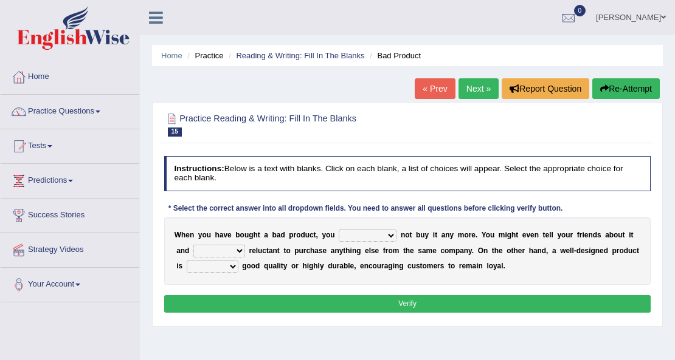
click at [377, 235] on select "would have should have should" at bounding box center [368, 236] width 58 height 12
select select "should"
click at [339, 230] on select "would have should have should" at bounding box center [368, 236] width 58 height 12
click at [379, 237] on select "would have should have should" at bounding box center [368, 236] width 58 height 12
click at [446, 276] on div "W h e n y o u h a v e b o u g h t a b a d p r o d u c t , y o u would have shou…" at bounding box center [407, 251] width 487 height 67
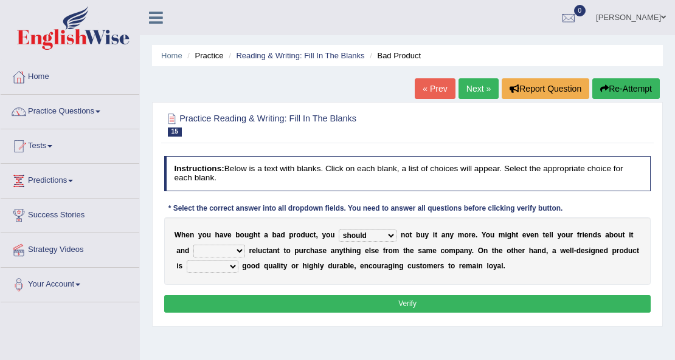
click at [235, 253] on select "is are be being" at bounding box center [219, 251] width 52 height 12
select select "be"
click at [193, 245] on select "is are be being" at bounding box center [219, 251] width 52 height 12
click at [222, 269] on select "both also neither either" at bounding box center [213, 267] width 52 height 12
select select "both"
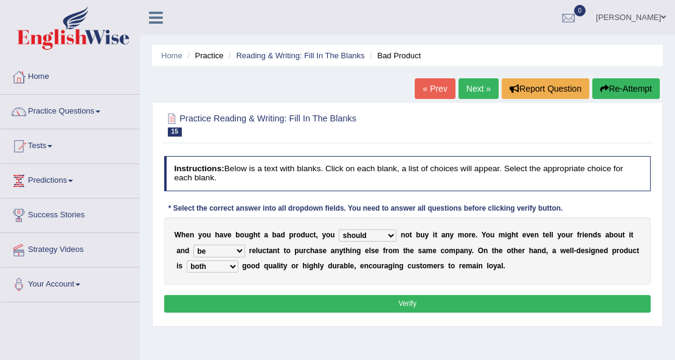
click at [187, 261] on select "both also neither either" at bounding box center [213, 267] width 52 height 12
click at [288, 301] on button "Verify" at bounding box center [407, 304] width 487 height 18
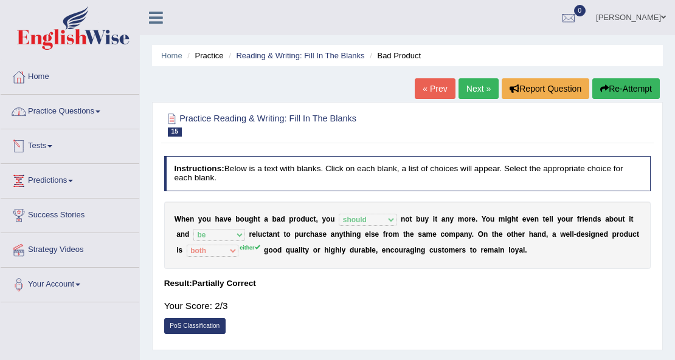
click at [64, 121] on link "Practice Questions" at bounding box center [70, 110] width 139 height 30
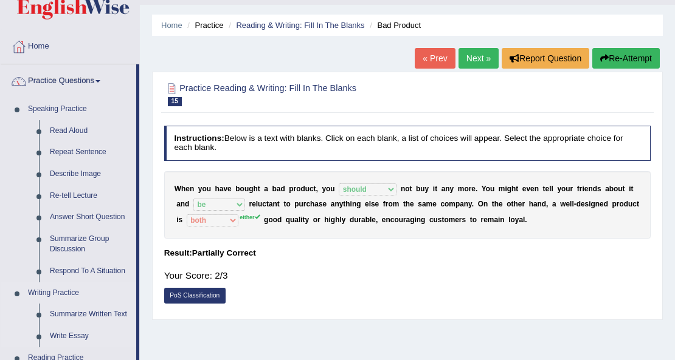
scroll to position [81, 0]
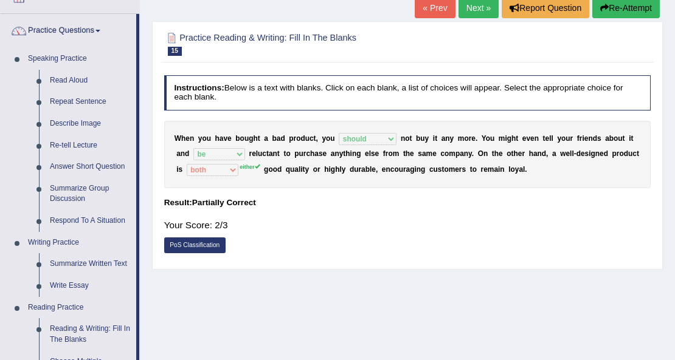
click at [438, 7] on link "« Prev" at bounding box center [435, 8] width 40 height 21
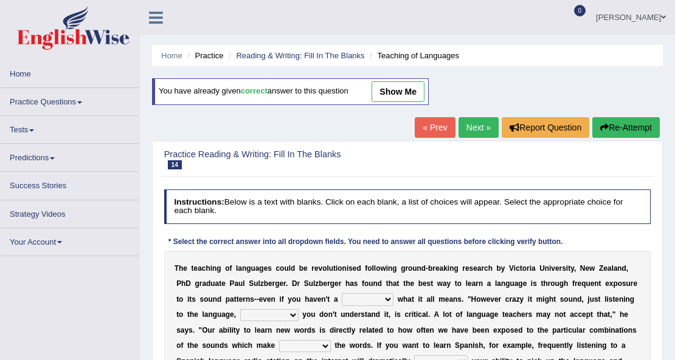
click at [432, 126] on link "« Prev" at bounding box center [435, 127] width 40 height 21
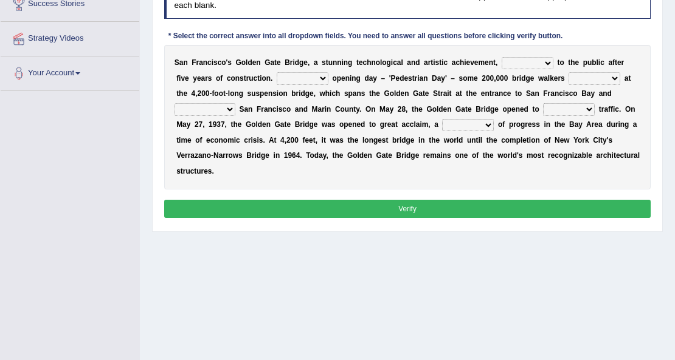
click at [277, 80] on select "On During Since When" at bounding box center [303, 78] width 52 height 12
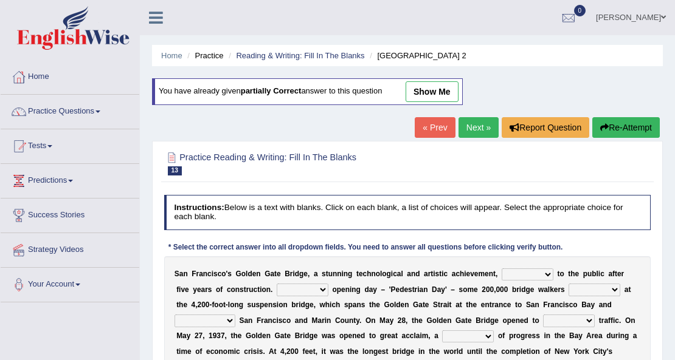
click at [484, 126] on link "Next »" at bounding box center [478, 127] width 40 height 21
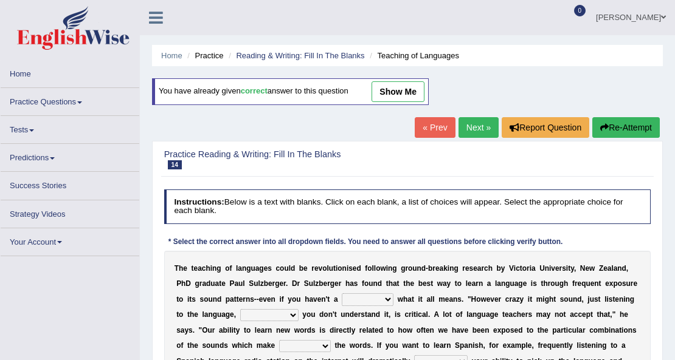
click at [484, 126] on link "Next »" at bounding box center [478, 127] width 40 height 21
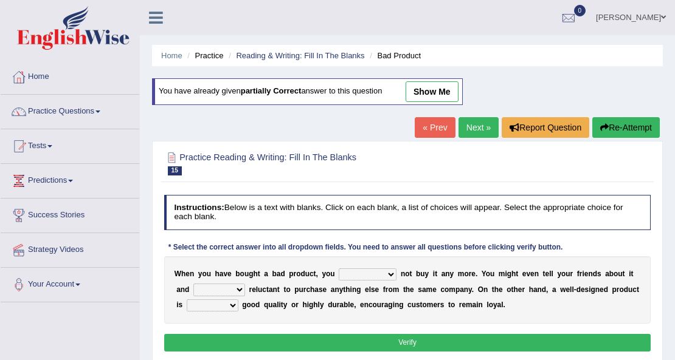
click at [484, 126] on link "Next »" at bounding box center [478, 127] width 40 height 21
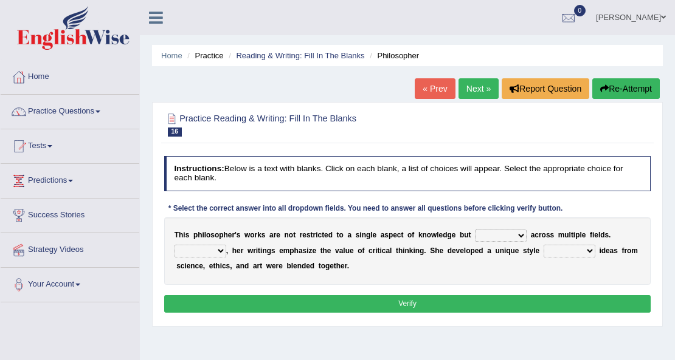
click at [507, 239] on select "constrain contain assemble extend" at bounding box center [501, 236] width 52 height 12
select select "extend"
click at [475, 230] on select "constrain contain assemble extend" at bounding box center [501, 236] width 52 height 12
click at [208, 247] on select "Rather So Moreover Likely" at bounding box center [200, 251] width 52 height 12
select select "Rather"
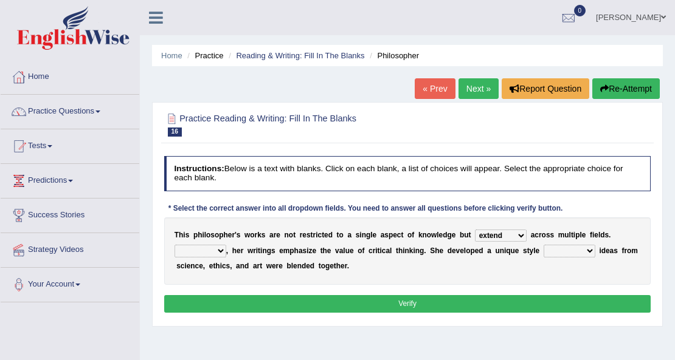
click at [174, 245] on select "Rather So Moreover Likely" at bounding box center [200, 251] width 52 height 12
click at [567, 251] on select "in that that which in which" at bounding box center [569, 251] width 52 height 12
select select "in which"
click at [543, 245] on select "in that that which in which" at bounding box center [569, 251] width 52 height 12
click at [543, 301] on button "Verify" at bounding box center [407, 304] width 487 height 18
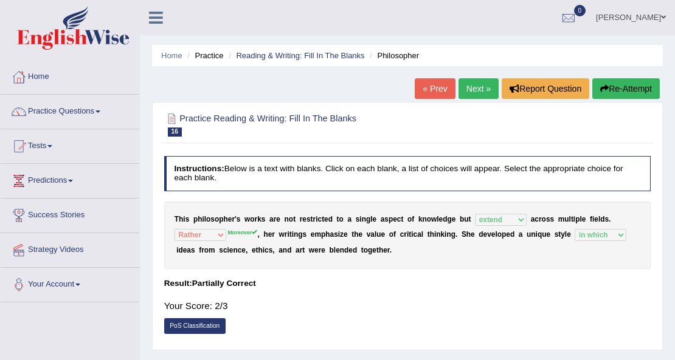
click at [473, 91] on link "Next »" at bounding box center [478, 88] width 40 height 21
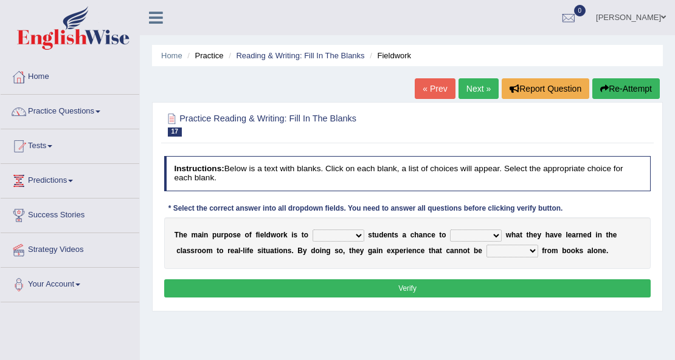
click at [348, 233] on select "resemble stow rave offer" at bounding box center [338, 236] width 52 height 12
select select "offer"
click at [312, 230] on select "resemble stow rave offer" at bounding box center [338, 236] width 52 height 12
click at [460, 236] on select "compare align apply dismount" at bounding box center [476, 236] width 52 height 12
select select "apply"
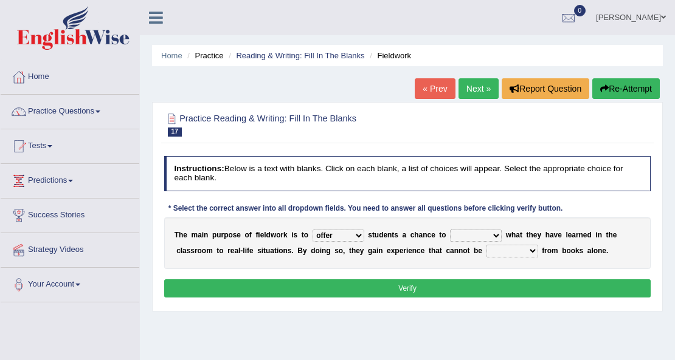
click at [450, 230] on select "compare align apply dismount" at bounding box center [476, 236] width 52 height 12
click at [518, 252] on select "originated prepared obtained touted" at bounding box center [512, 251] width 52 height 12
select select "obtained"
click at [486, 245] on select "originated prepared obtained touted" at bounding box center [512, 251] width 52 height 12
click at [519, 288] on button "Verify" at bounding box center [407, 289] width 487 height 18
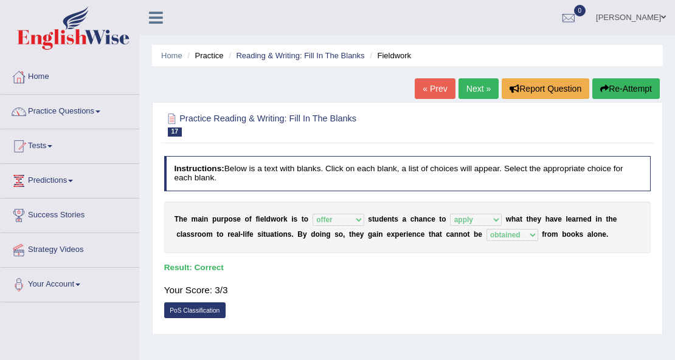
click at [477, 89] on link "Next »" at bounding box center [478, 88] width 40 height 21
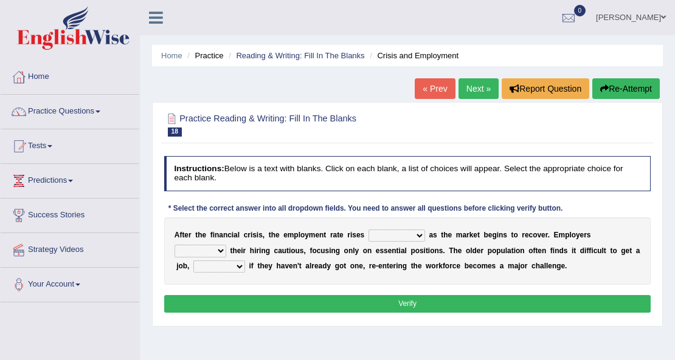
click at [404, 237] on select "normally conversely strenuously sharply" at bounding box center [396, 236] width 57 height 12
select select "sharply"
click at [368, 230] on select "normally conversely strenuously sharply" at bounding box center [396, 236] width 57 height 12
click at [204, 254] on select "keeping kept keep are kept" at bounding box center [200, 251] width 52 height 12
select select "keep"
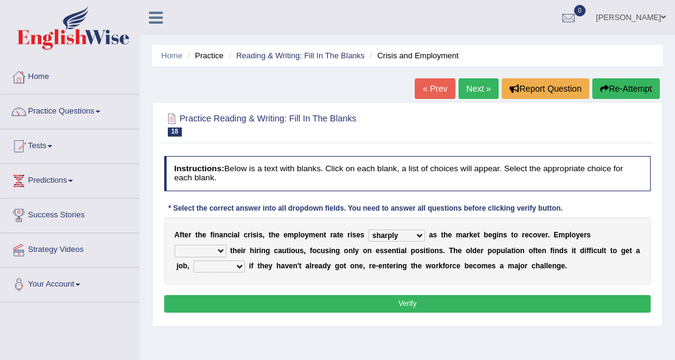
click at [174, 245] on select "keeping kept keep are kept" at bounding box center [200, 251] width 52 height 12
click at [232, 267] on select "although while then because" at bounding box center [219, 267] width 52 height 12
select select "then"
click at [193, 261] on select "although while then because" at bounding box center [219, 267] width 52 height 12
click at [259, 301] on button "Verify" at bounding box center [407, 304] width 487 height 18
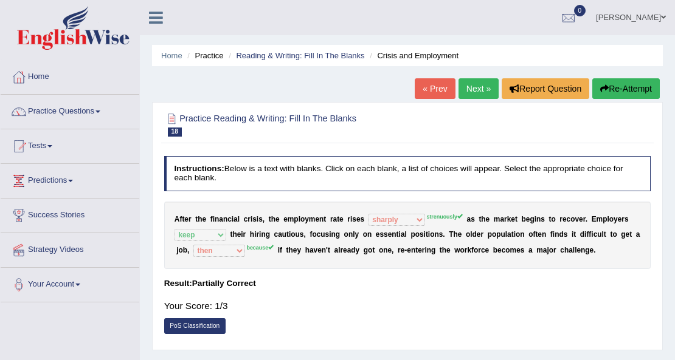
click at [472, 84] on link "Next »" at bounding box center [478, 88] width 40 height 21
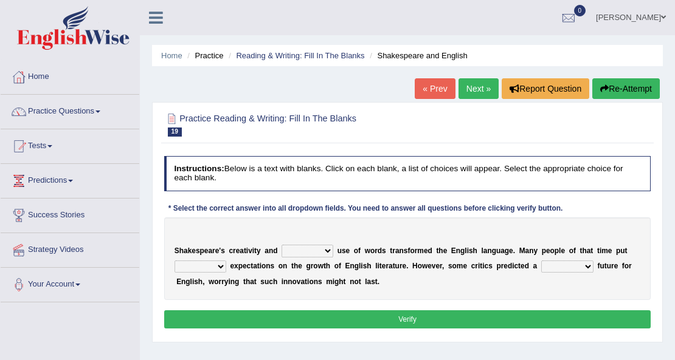
click at [304, 246] on select "idealized intensive fancied inventive" at bounding box center [307, 251] width 52 height 12
select select "inventive"
click at [281, 245] on select "idealized intensive fancied inventive" at bounding box center [307, 251] width 52 height 12
click at [195, 268] on select "wide much high more" at bounding box center [200, 267] width 52 height 12
select select "high"
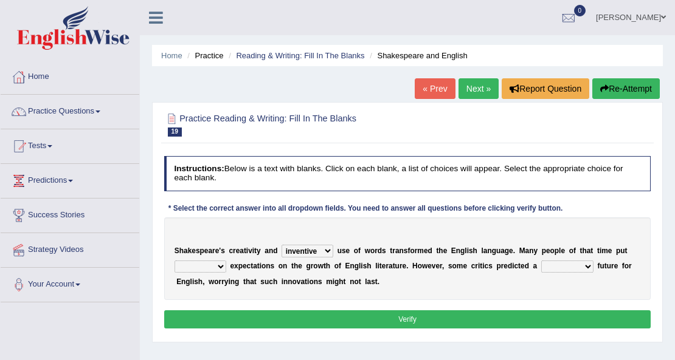
click at [174, 261] on select "wide much high more" at bounding box center [200, 267] width 52 height 12
click at [563, 267] on select "monetary promising irresistible daunting" at bounding box center [567, 267] width 52 height 12
select select "daunting"
click at [541, 261] on select "monetary promising irresistible daunting" at bounding box center [567, 267] width 52 height 12
click at [511, 312] on button "Verify" at bounding box center [407, 320] width 487 height 18
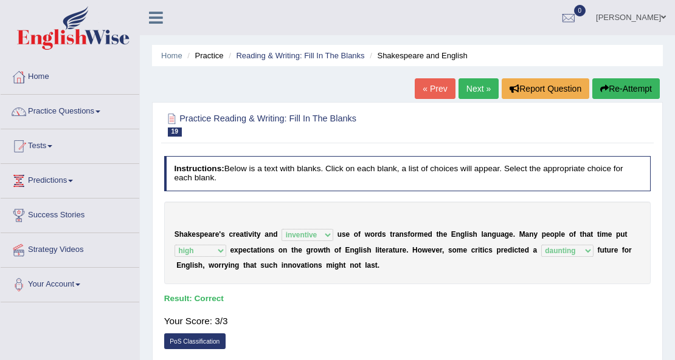
click at [475, 88] on link "Next »" at bounding box center [478, 88] width 40 height 21
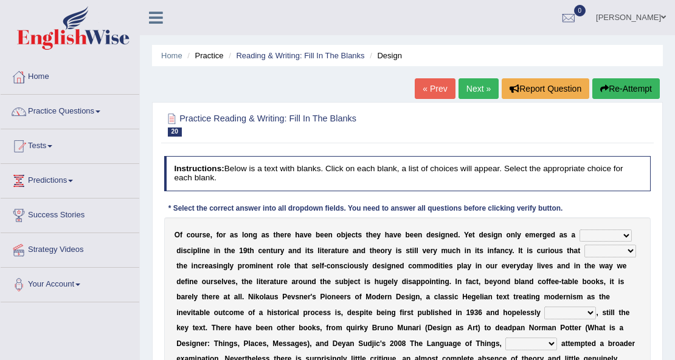
click at [608, 232] on select "bilateral ubiquitous foremost dedicated" at bounding box center [605, 236] width 52 height 12
select select "dedicated"
click at [579, 230] on select "bilateral ubiquitous foremost dedicated" at bounding box center [605, 236] width 52 height 12
click at [624, 252] on select "since despite within through" at bounding box center [610, 251] width 52 height 12
click at [553, 257] on div "O f c o u r s e , f o r a s l o n g a s t h e r e h a v e b e e n o b j e c t s…" at bounding box center [407, 306] width 487 height 176
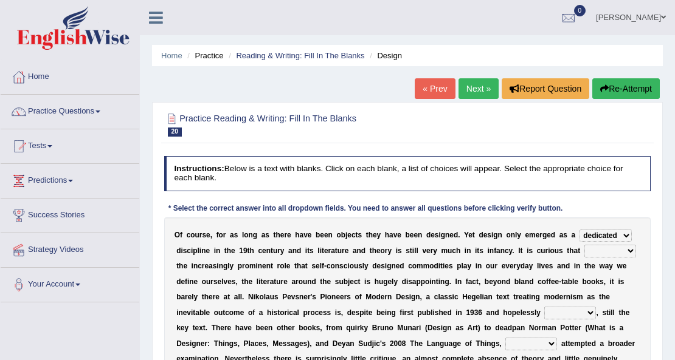
click at [592, 253] on select "since despite within through" at bounding box center [610, 251] width 52 height 12
select select "despite"
click at [584, 245] on select "since despite within through" at bounding box center [610, 251] width 52 height 12
click at [575, 314] on select "dates dating date dated" at bounding box center [570, 313] width 52 height 12
select select "dated"
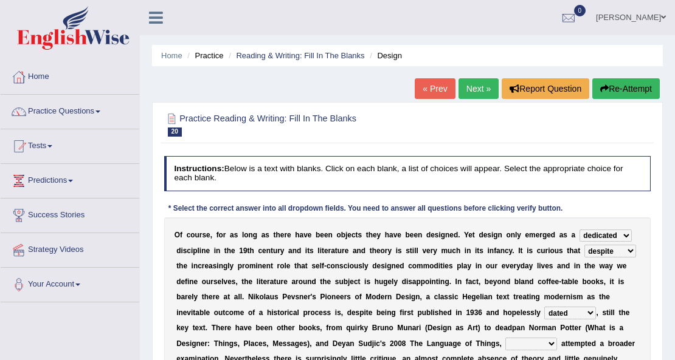
click at [544, 307] on select "dates dating date dated" at bounding box center [570, 313] width 52 height 12
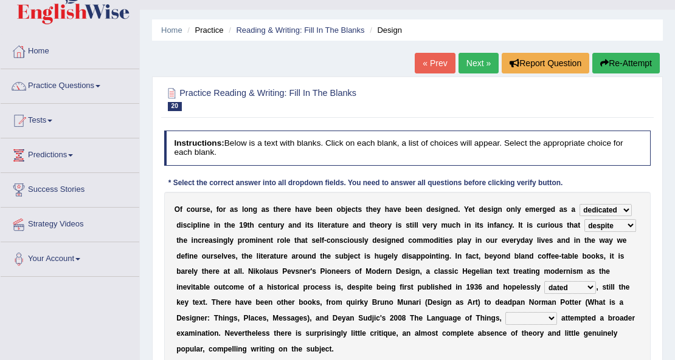
scroll to position [40, 0]
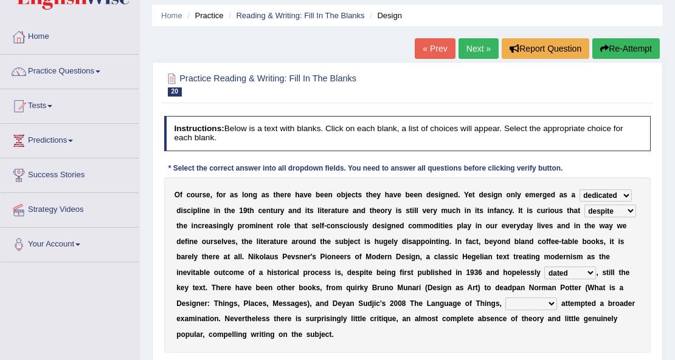
click at [535, 303] on select "which then however as" at bounding box center [531, 304] width 52 height 12
click at [621, 226] on b "w" at bounding box center [619, 226] width 5 height 9
click at [548, 304] on select "which then however as" at bounding box center [531, 304] width 52 height 12
select select "which"
click at [505, 298] on select "which then however as" at bounding box center [531, 304] width 52 height 12
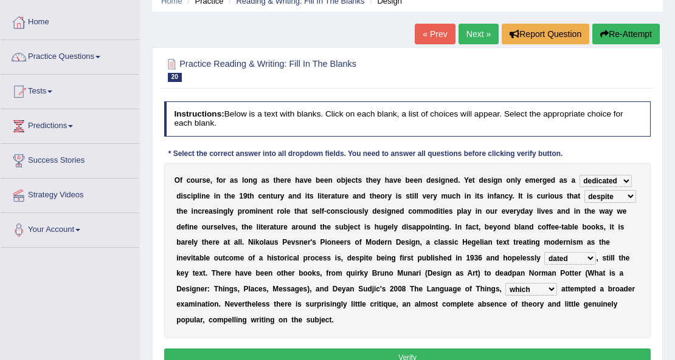
scroll to position [81, 0]
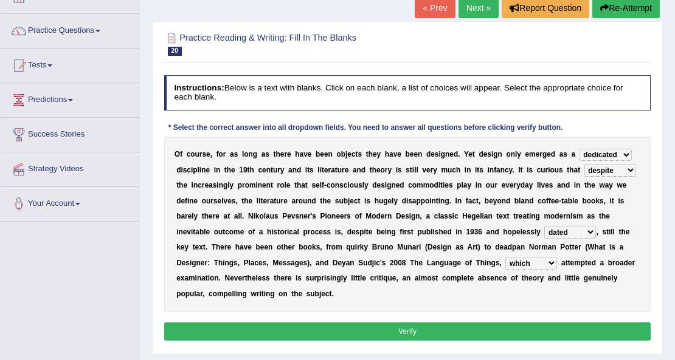
click at [402, 328] on button "Verify" at bounding box center [407, 332] width 487 height 18
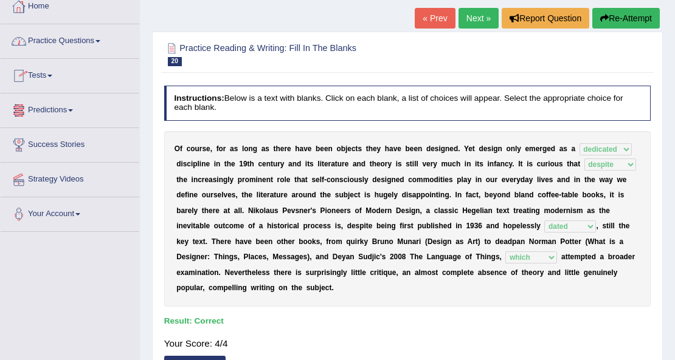
scroll to position [40, 0]
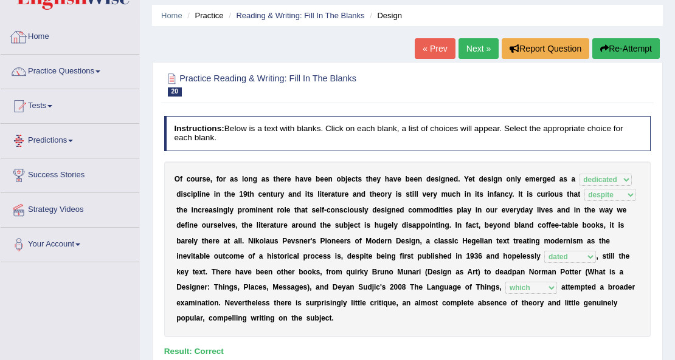
click at [67, 69] on link "Practice Questions" at bounding box center [70, 70] width 139 height 30
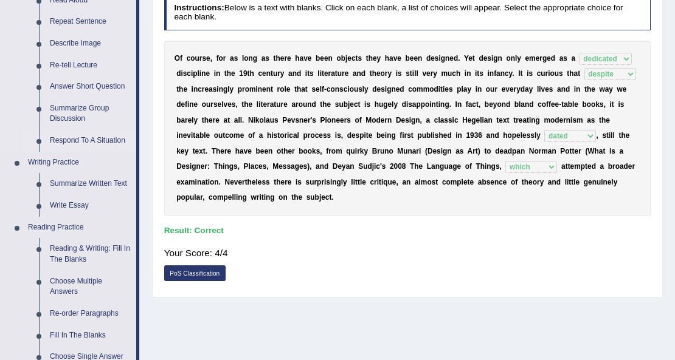
scroll to position [162, 0]
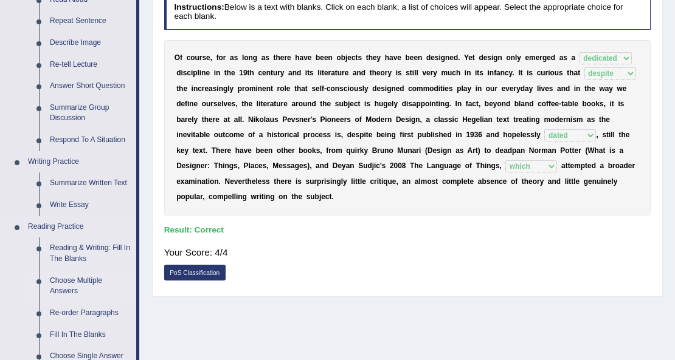
click at [85, 283] on link "Choose Multiple Answers" at bounding box center [90, 286] width 92 height 32
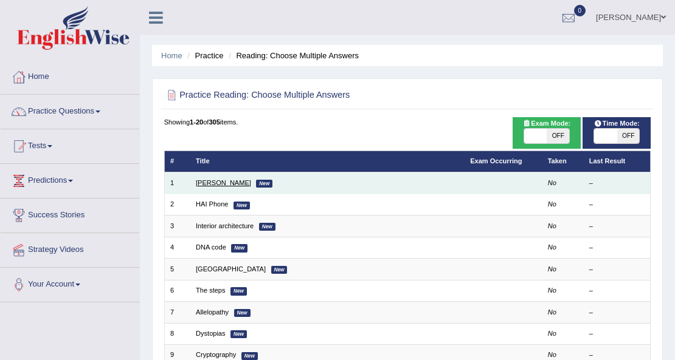
click at [228, 185] on link "[PERSON_NAME]" at bounding box center [223, 182] width 55 height 7
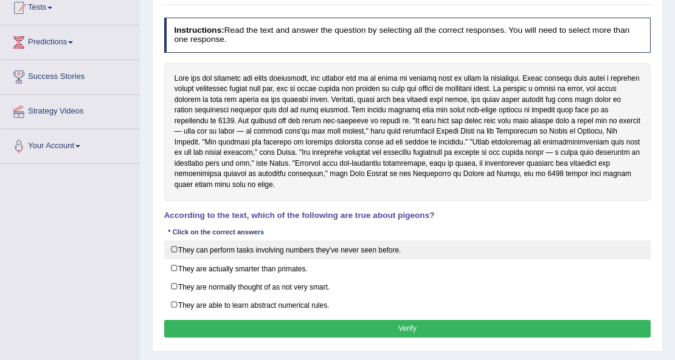
scroll to position [162, 0]
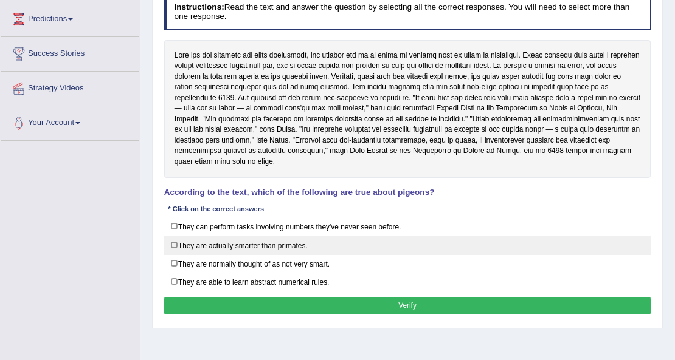
click at [232, 238] on label "They are actually smarter than primates." at bounding box center [407, 245] width 487 height 19
checkbox input "true"
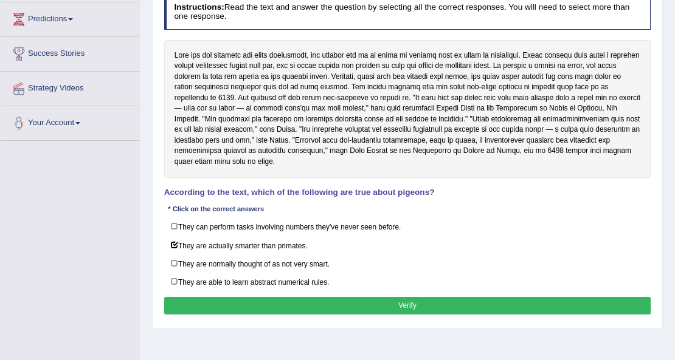
click at [326, 292] on div "Instructions: Read the text and answer the question by selecting all the correc…" at bounding box center [407, 157] width 492 height 334
click at [348, 298] on button "Verify" at bounding box center [407, 306] width 487 height 18
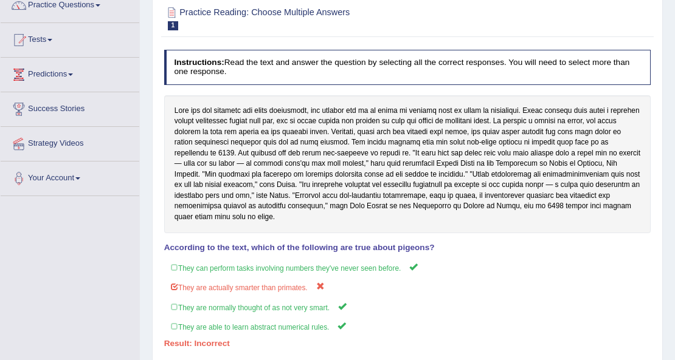
scroll to position [40, 0]
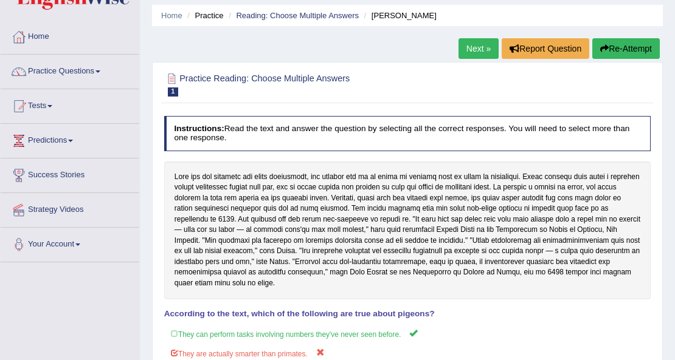
click at [483, 53] on link "Next »" at bounding box center [478, 48] width 40 height 21
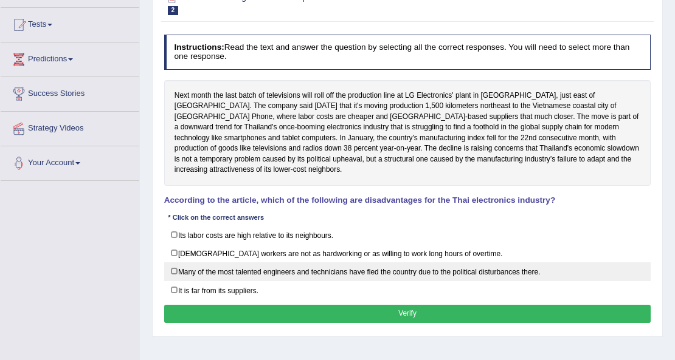
scroll to position [122, 0]
click at [230, 263] on label "Many of the most talented engineers and technicians have fled the country due t…" at bounding box center [407, 272] width 487 height 19
checkbox input "true"
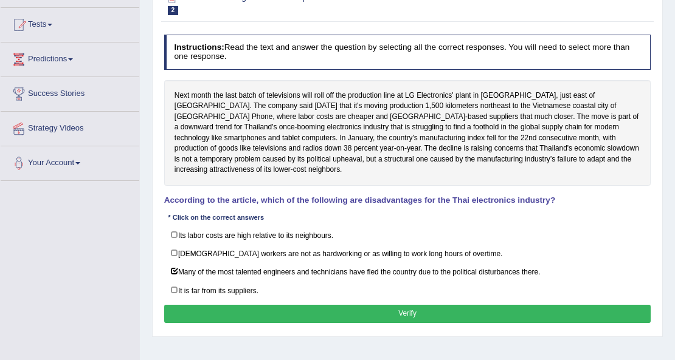
click at [334, 291] on div "Instructions: Read the text and answer the question by selecting all the correc…" at bounding box center [407, 180] width 492 height 301
click at [344, 305] on button "Verify" at bounding box center [407, 314] width 487 height 18
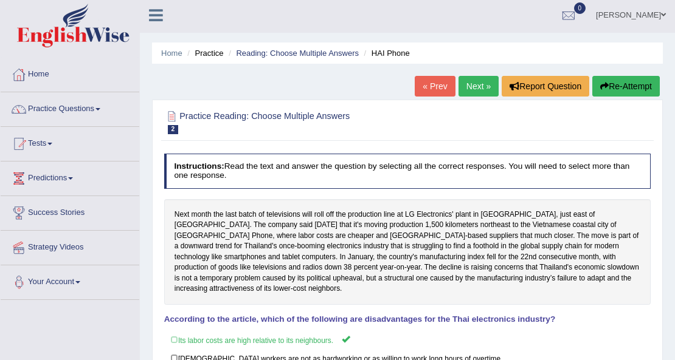
scroll to position [0, 0]
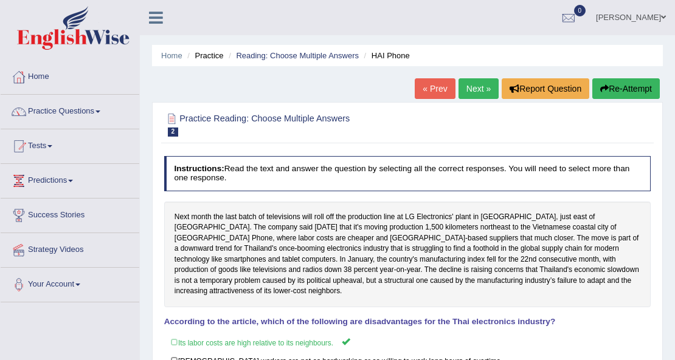
click at [487, 89] on link "Next »" at bounding box center [478, 88] width 40 height 21
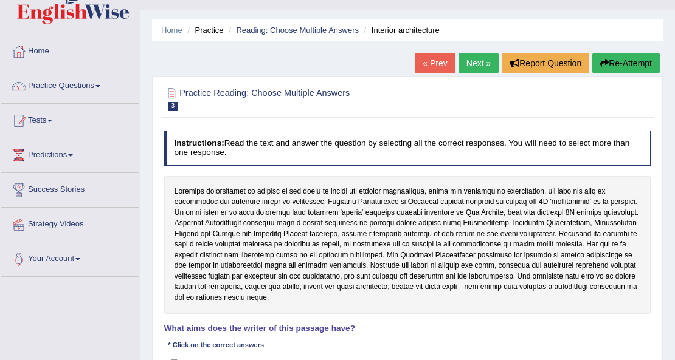
scroll to position [81, 0]
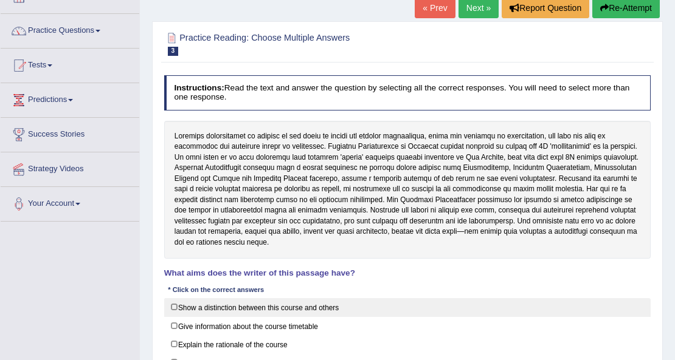
click at [239, 300] on label "Show a distinction between this course and others" at bounding box center [407, 307] width 487 height 19
checkbox input "true"
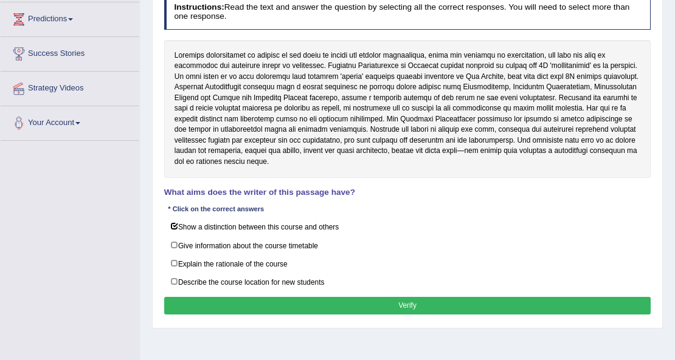
scroll to position [202, 0]
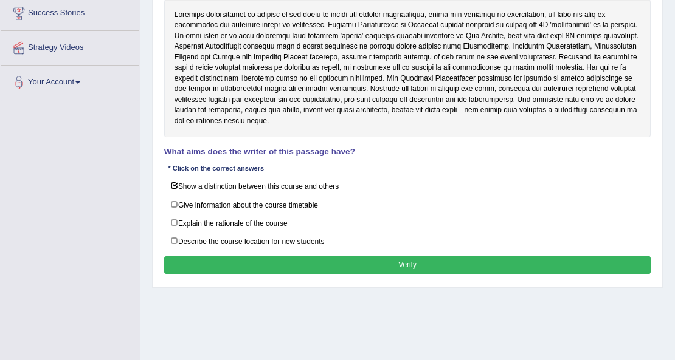
click at [269, 257] on button "Verify" at bounding box center [407, 266] width 487 height 18
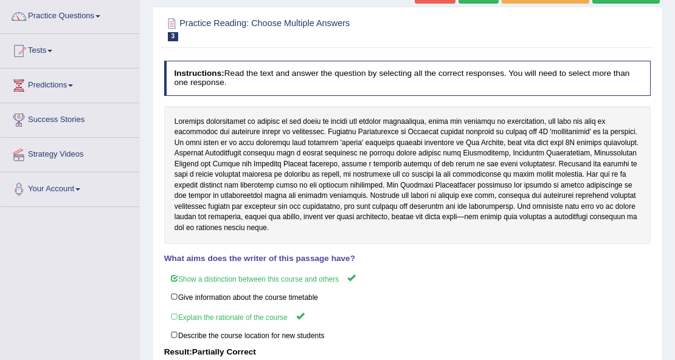
scroll to position [81, 0]
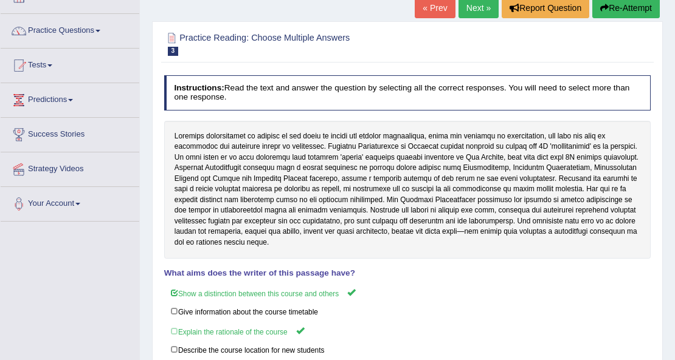
click at [484, 15] on link "Next »" at bounding box center [478, 8] width 40 height 21
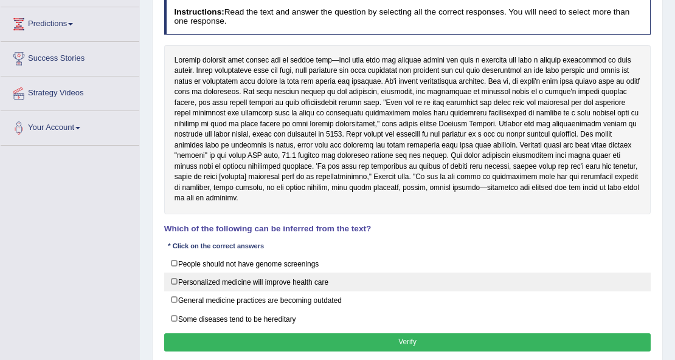
scroll to position [162, 0]
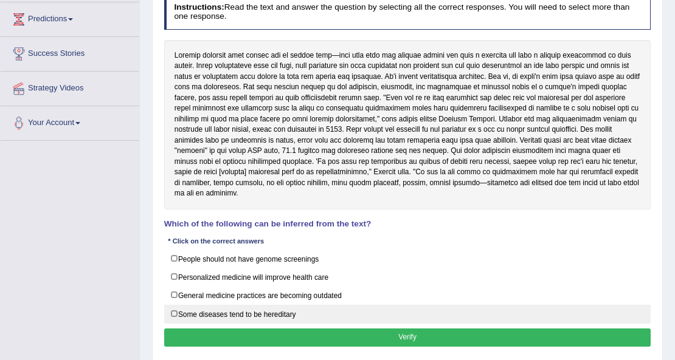
click at [238, 309] on label "Some diseases tend to be hereditary" at bounding box center [407, 314] width 487 height 19
checkbox input "true"
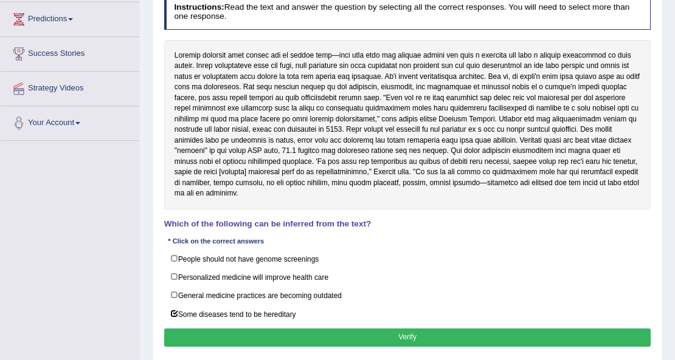
click at [359, 331] on button "Verify" at bounding box center [407, 338] width 487 height 18
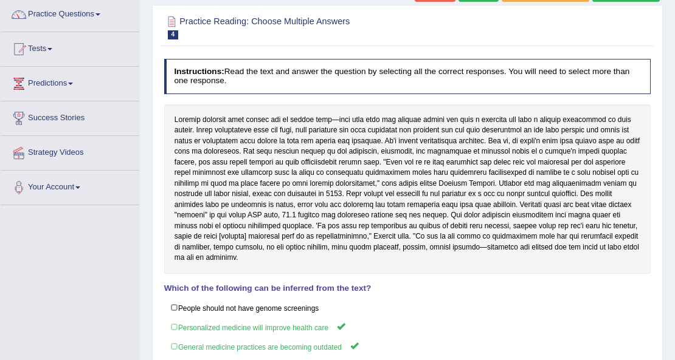
scroll to position [81, 0]
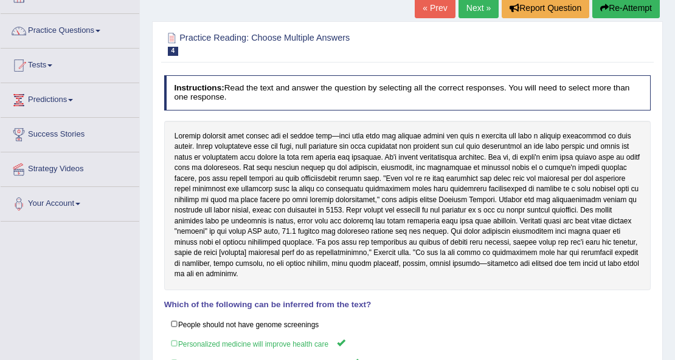
click at [480, 2] on link "Next »" at bounding box center [478, 8] width 40 height 21
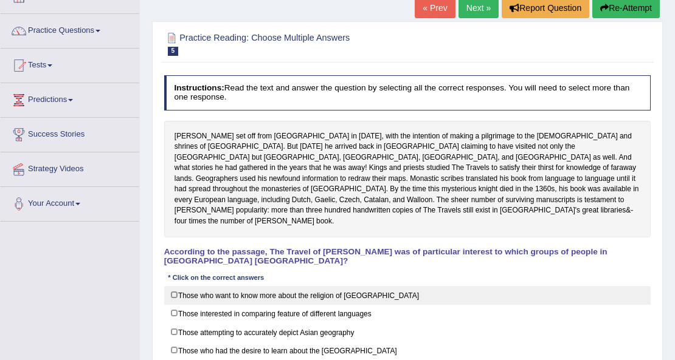
scroll to position [81, 0]
click at [297, 286] on label "Those who want to know more about the religion of [GEOGRAPHIC_DATA]" at bounding box center [407, 295] width 487 height 19
checkbox input "true"
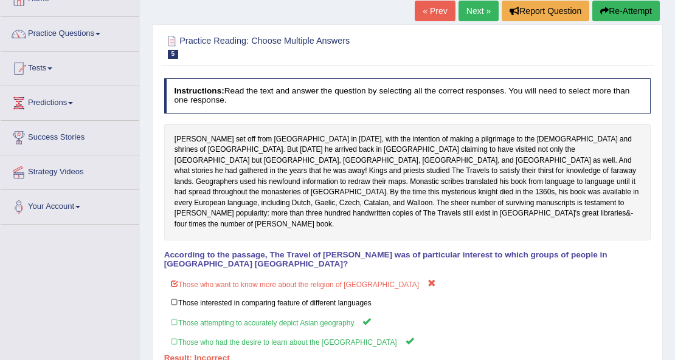
scroll to position [0, 0]
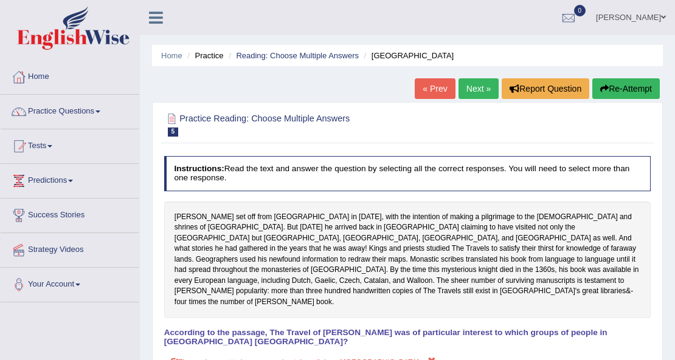
click at [481, 89] on link "Next »" at bounding box center [478, 88] width 40 height 21
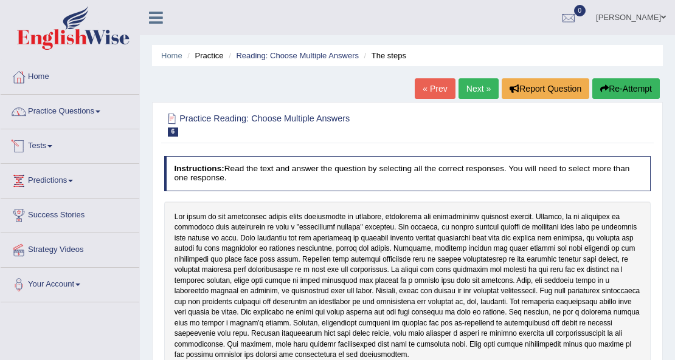
click at [84, 115] on link "Practice Questions" at bounding box center [70, 110] width 139 height 30
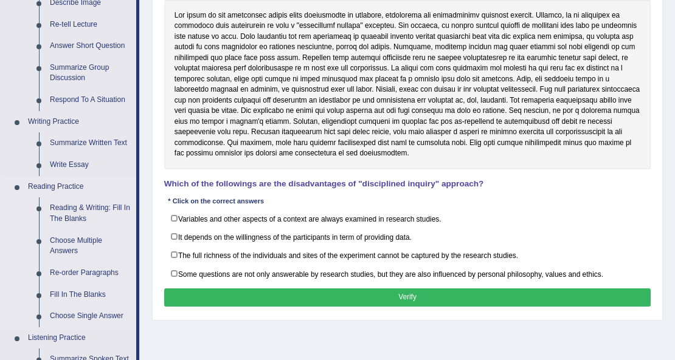
scroll to position [202, 0]
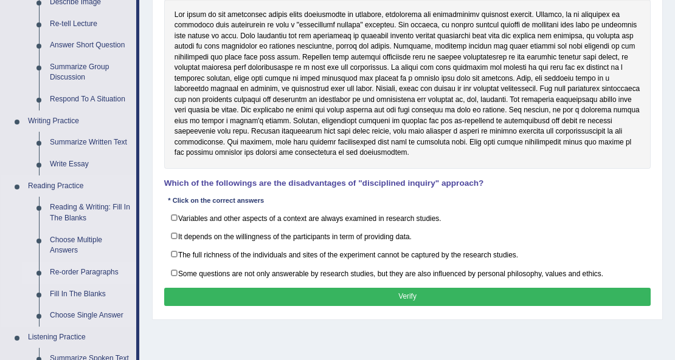
click at [104, 270] on link "Re-order Paragraphs" at bounding box center [90, 273] width 92 height 22
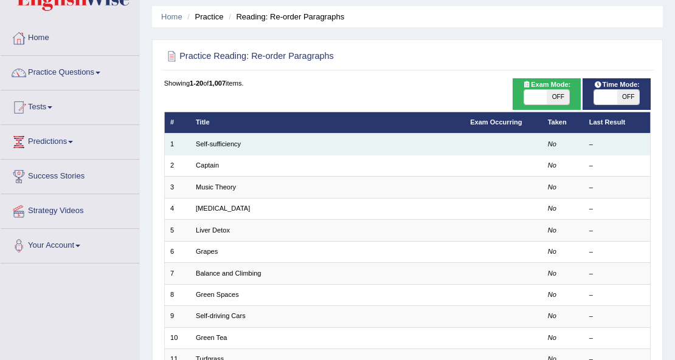
scroll to position [40, 0]
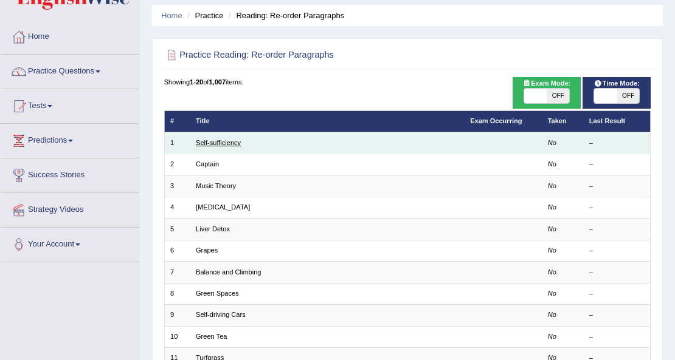
click at [238, 142] on link "Self-sufficiency" at bounding box center [218, 142] width 45 height 7
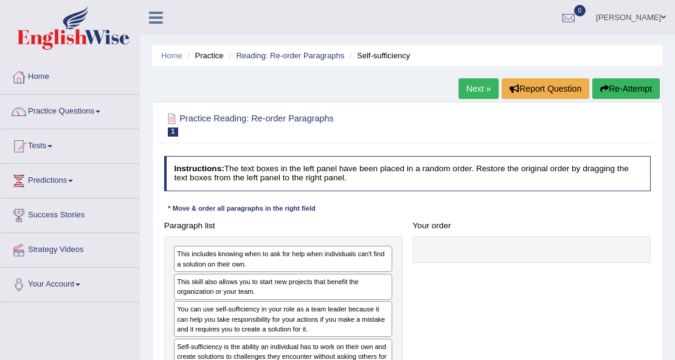
click at [631, 19] on link "[PERSON_NAME]" at bounding box center [631, 16] width 88 height 32
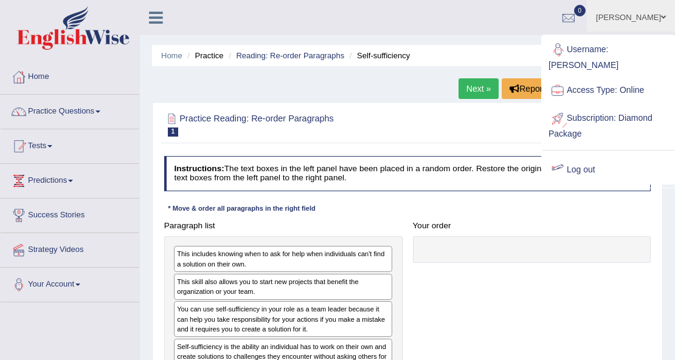
click at [602, 156] on link "Log out" at bounding box center [607, 170] width 131 height 28
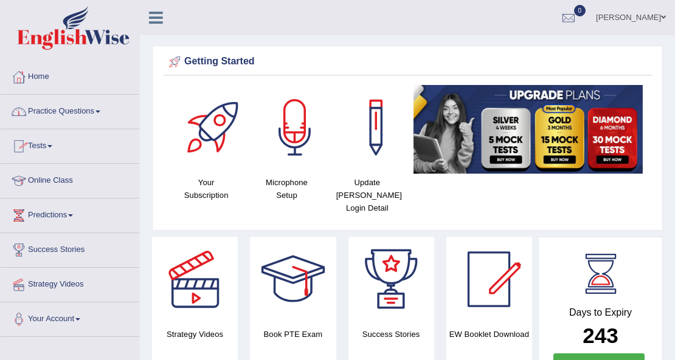
click at [51, 142] on link "Tests" at bounding box center [70, 144] width 139 height 30
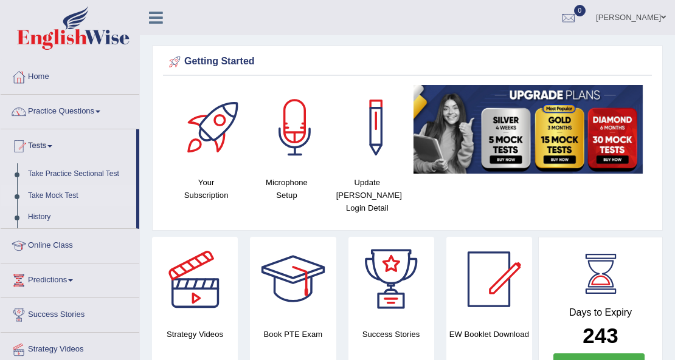
click at [52, 193] on link "Take Mock Test" at bounding box center [79, 196] width 114 height 22
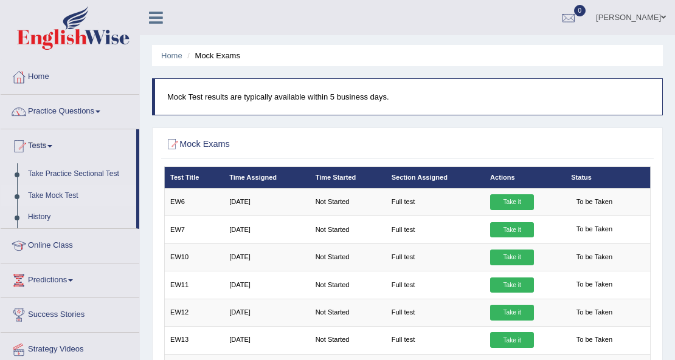
click at [39, 213] on link "History" at bounding box center [79, 218] width 114 height 22
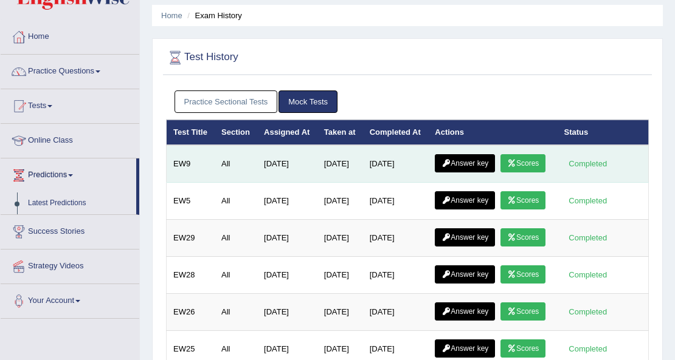
drag, startPoint x: 332, startPoint y: 185, endPoint x: 404, endPoint y: 185, distance: 71.1
click at [404, 183] on tr "EW9 All [DATE] [DATE] [DATE] Answer key Scores Completed" at bounding box center [408, 164] width 482 height 38
click at [404, 183] on td "[DATE]" at bounding box center [396, 164] width 66 height 38
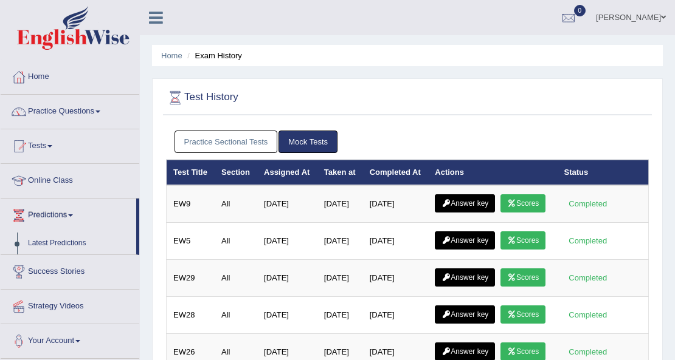
click at [259, 139] on link "Practice Sectional Tests" at bounding box center [225, 142] width 103 height 22
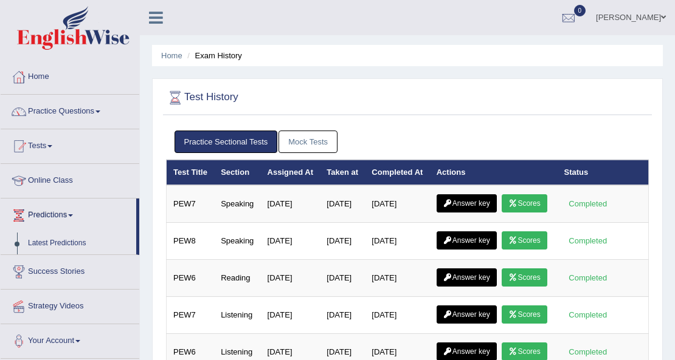
click at [297, 140] on link "Mock Tests" at bounding box center [307, 142] width 59 height 22
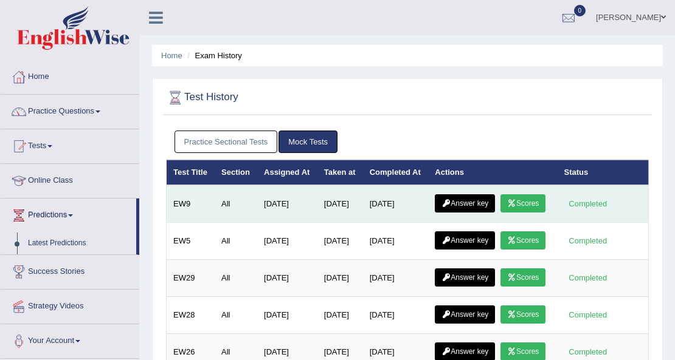
click at [500, 213] on link "Scores" at bounding box center [522, 204] width 45 height 18
